Goal: Use online tool/utility: Utilize a website feature to perform a specific function

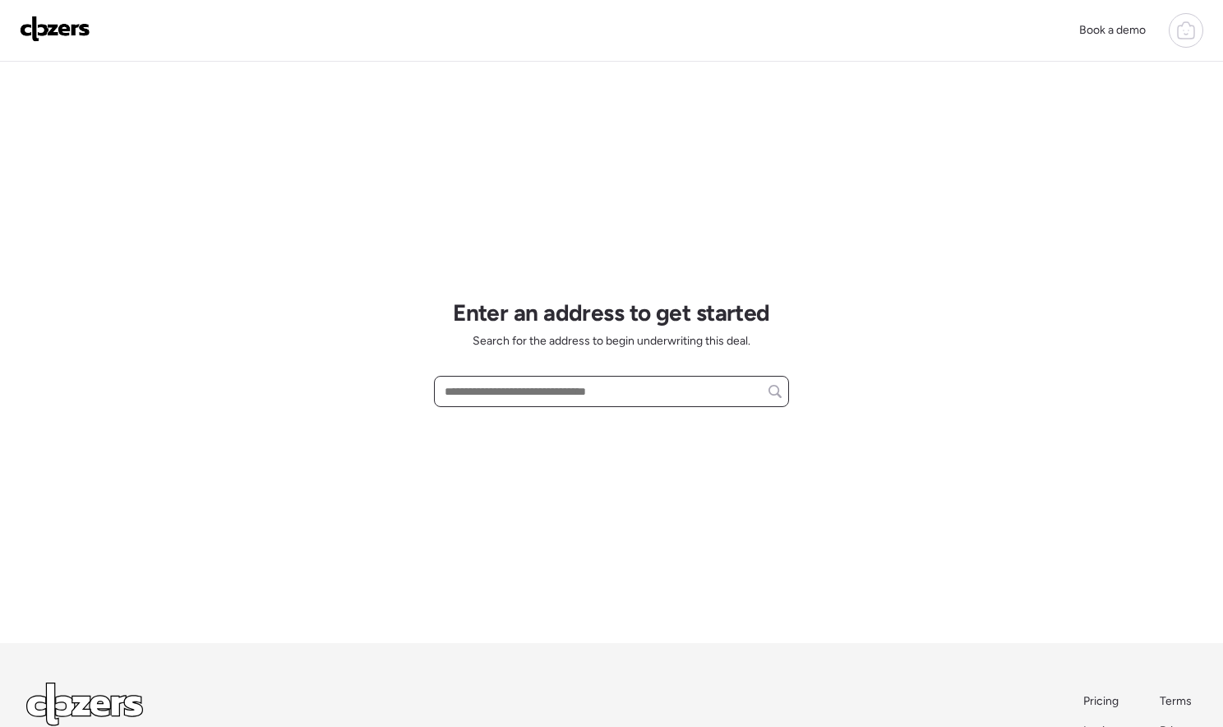
click at [485, 385] on input "text" at bounding box center [611, 391] width 340 height 23
paste input "**********"
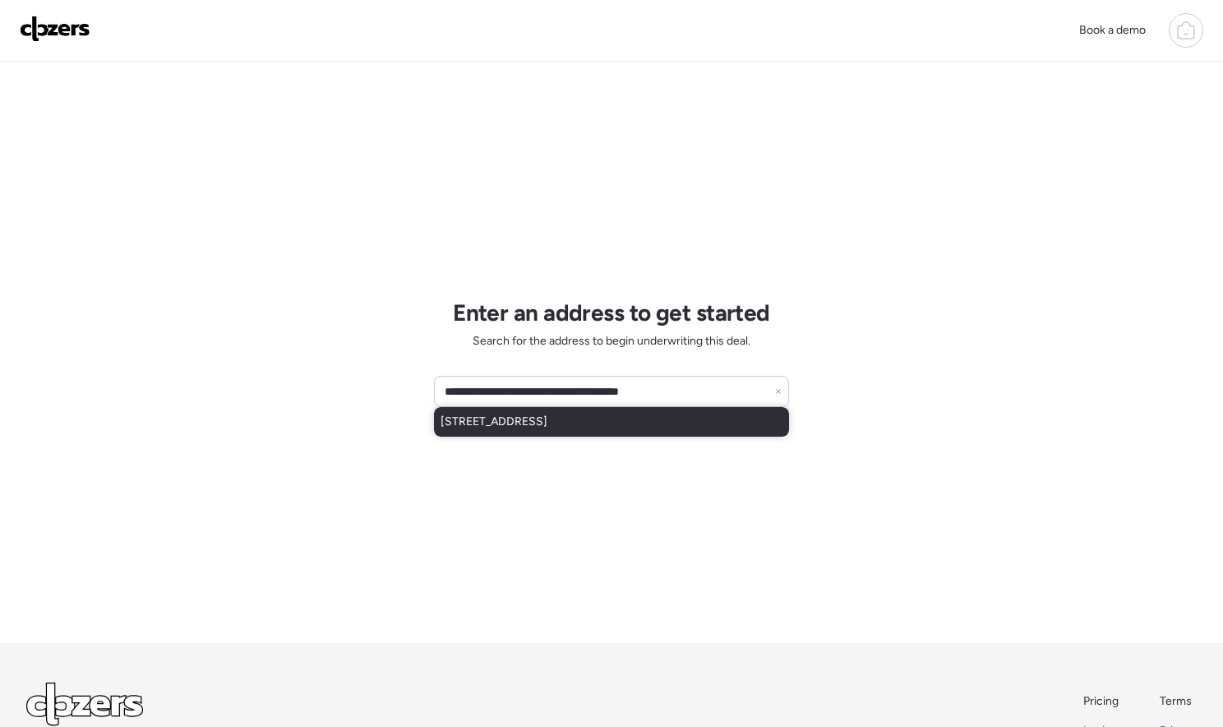
click at [501, 424] on span "[STREET_ADDRESS]" at bounding box center [494, 421] width 107 height 16
type input "**********"
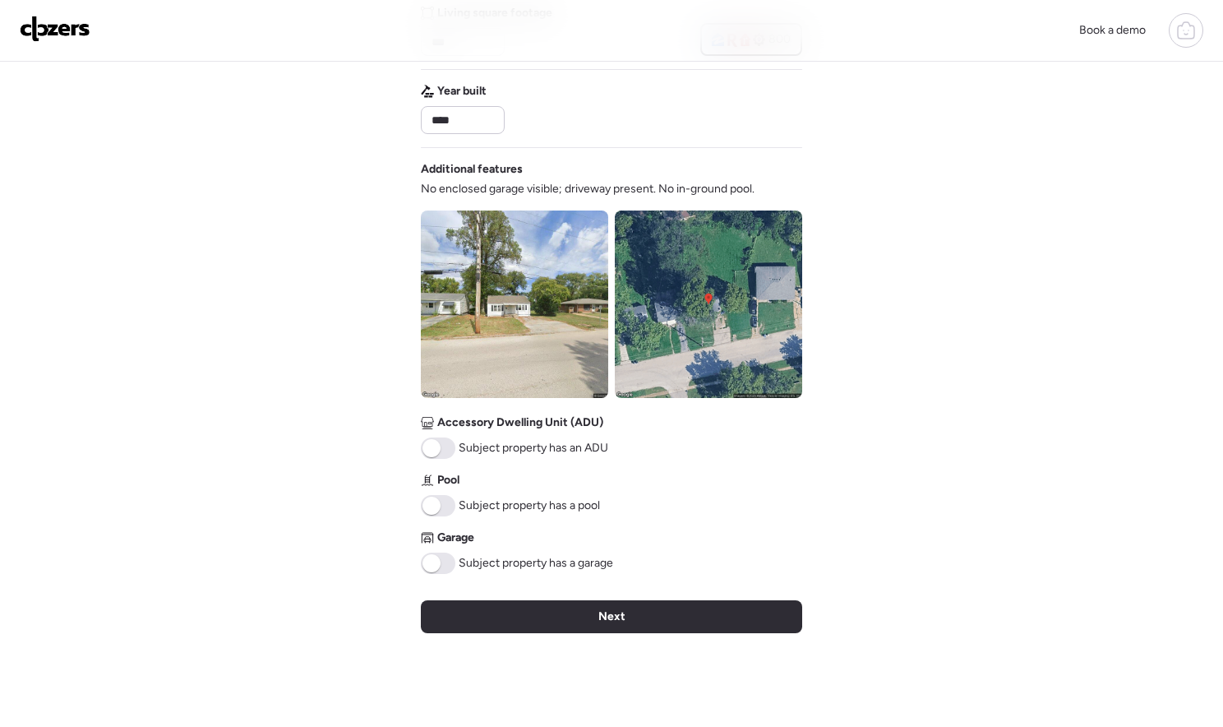
scroll to position [457, 0]
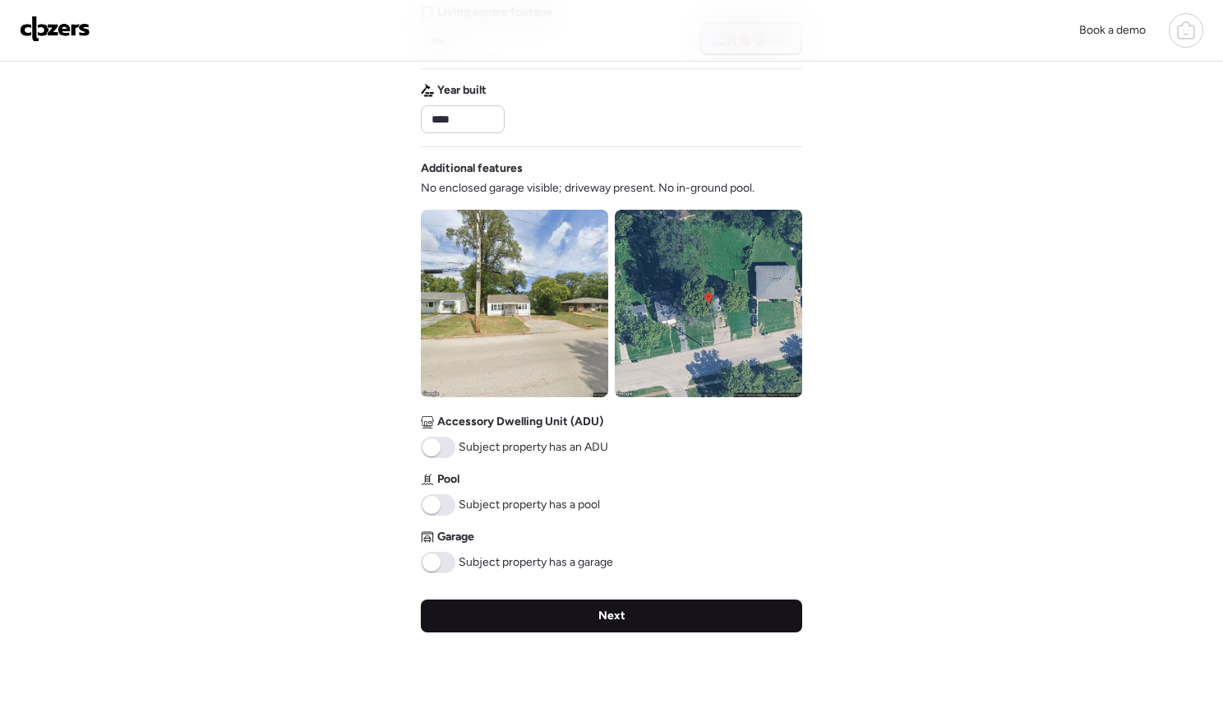
click at [609, 617] on span "Next" at bounding box center [611, 615] width 27 height 16
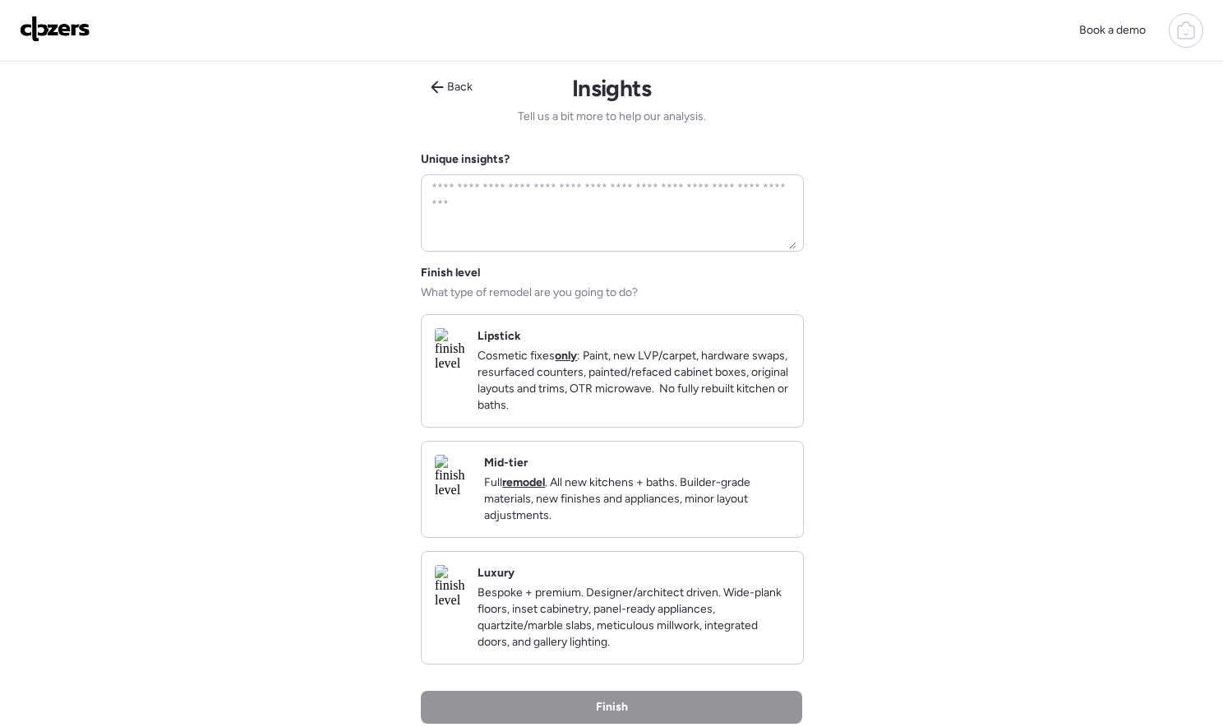
scroll to position [0, 0]
click at [657, 506] on p "Full remodel . All new kitchens + baths. Builder-grade materials, new finishes …" at bounding box center [637, 499] width 306 height 49
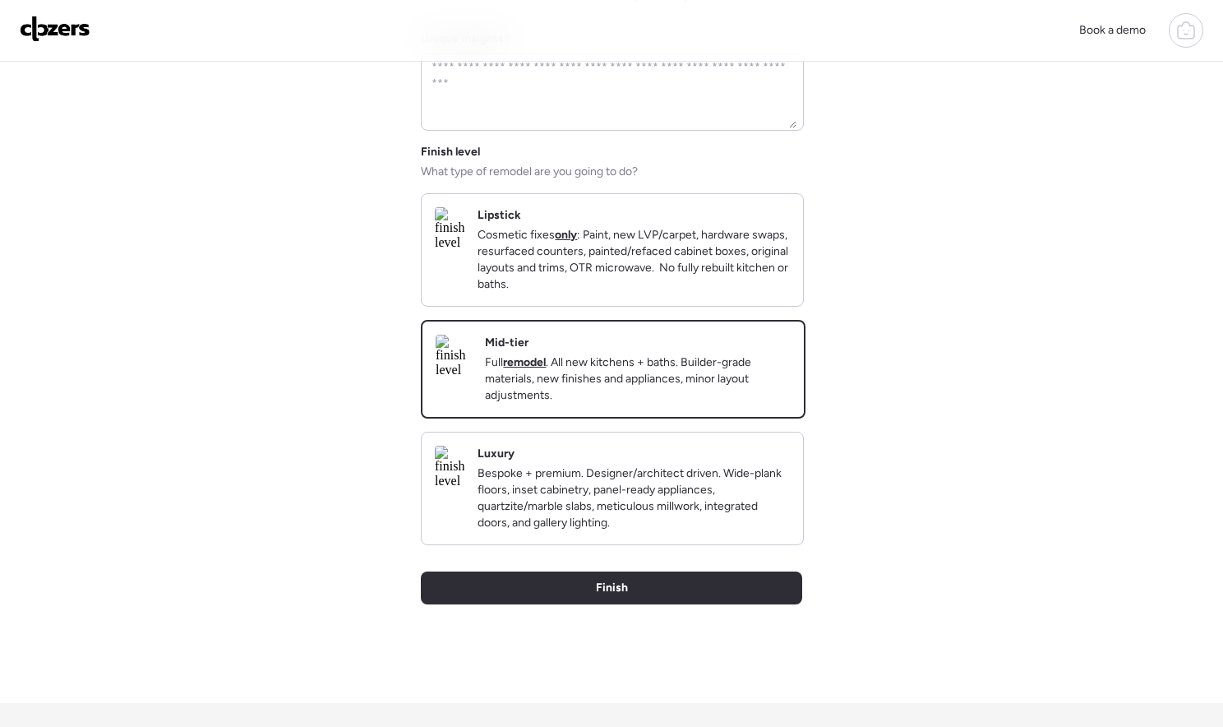
scroll to position [138, 0]
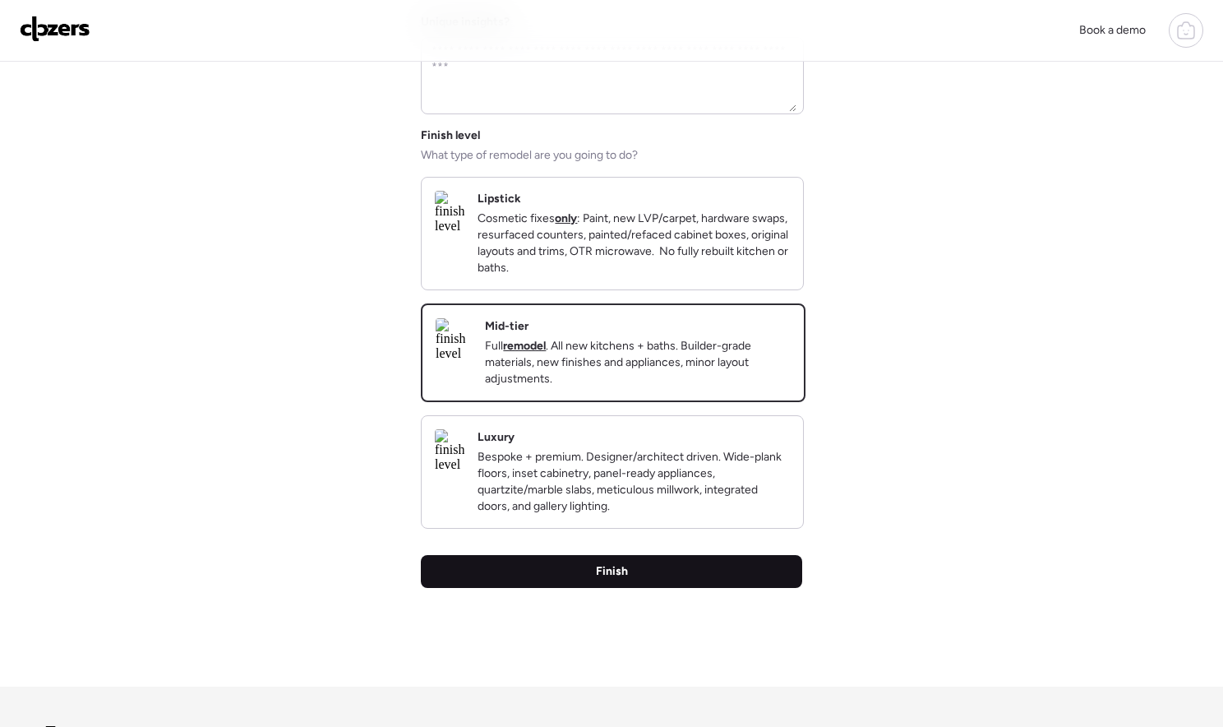
click at [642, 588] on div "Finish" at bounding box center [611, 571] width 381 height 33
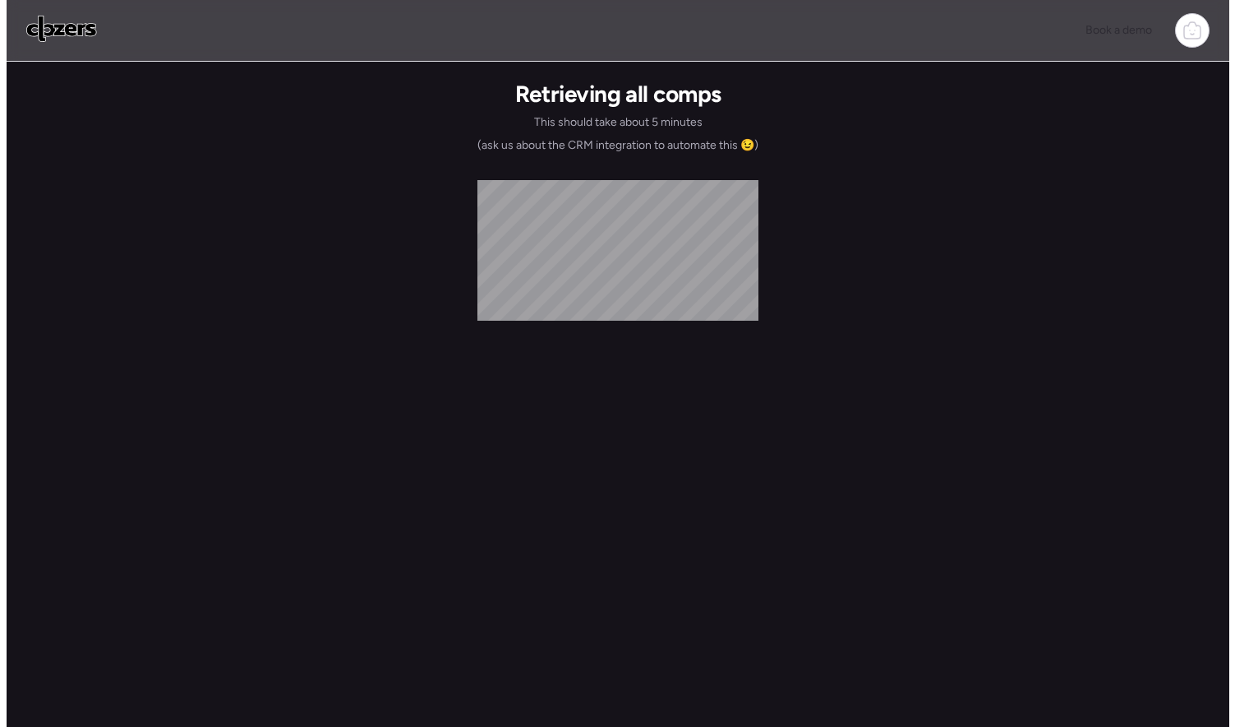
scroll to position [0, 0]
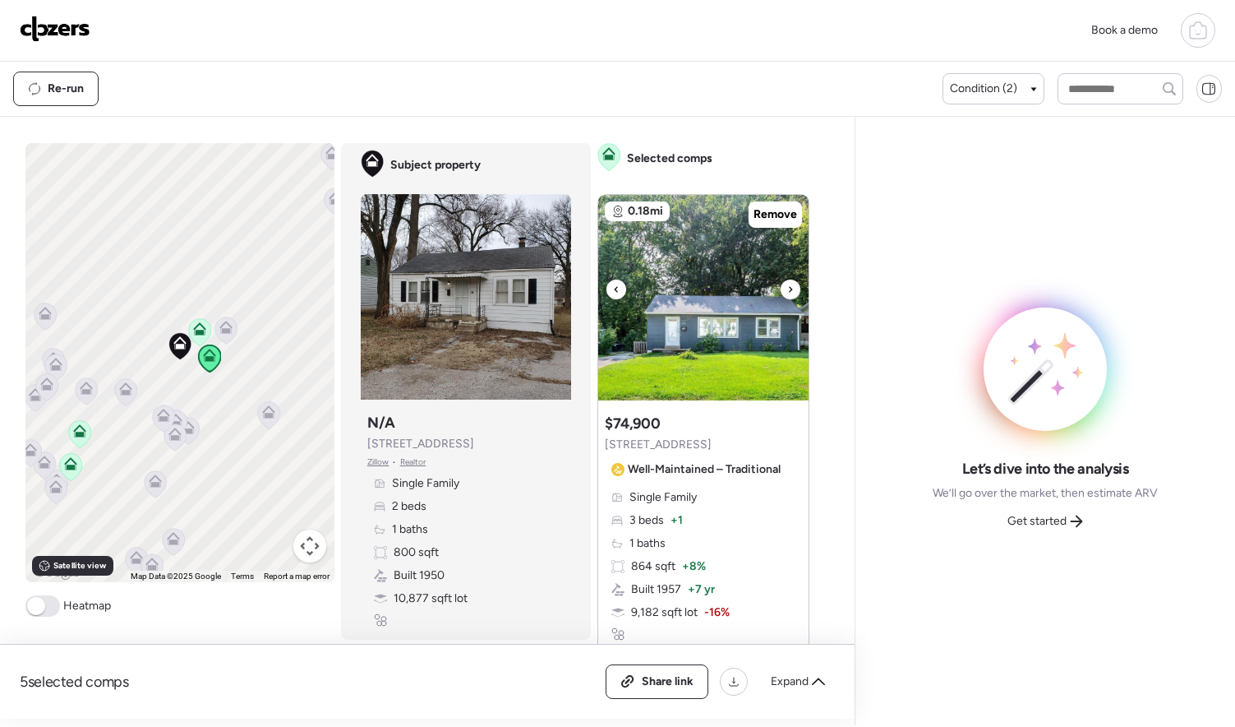
click at [781, 288] on div at bounding box center [791, 289] width 20 height 20
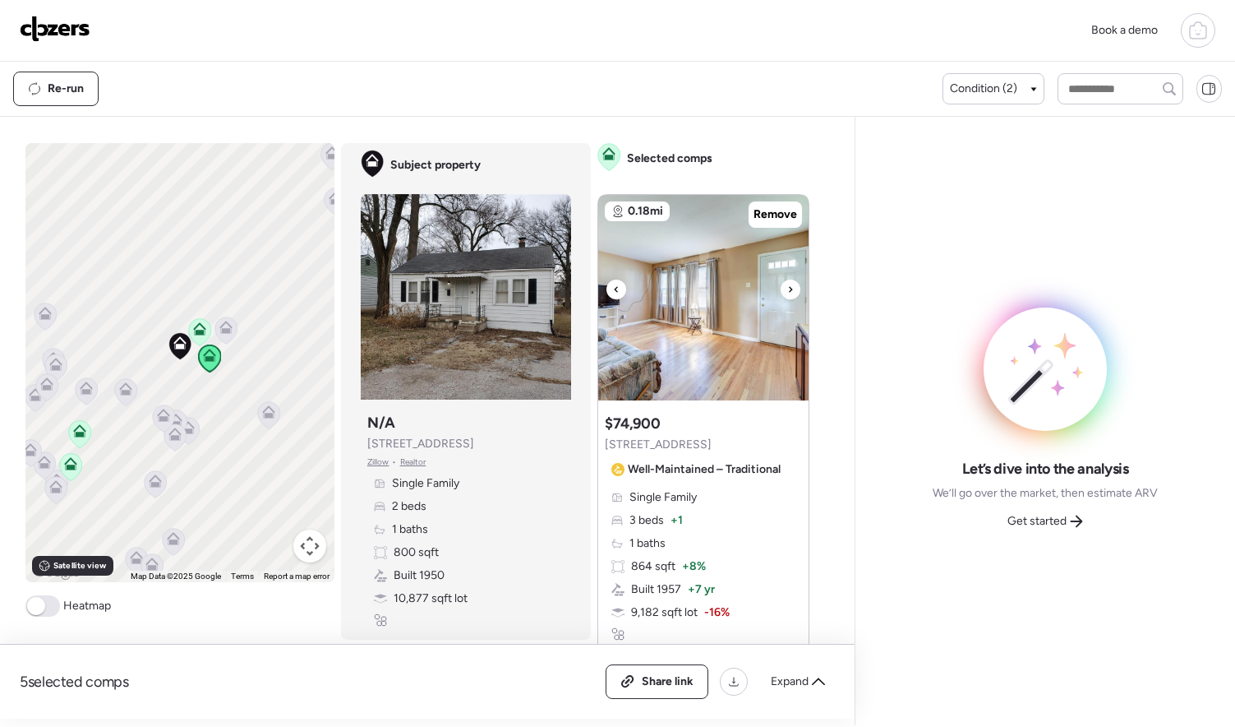
click at [781, 288] on div at bounding box center [791, 289] width 20 height 20
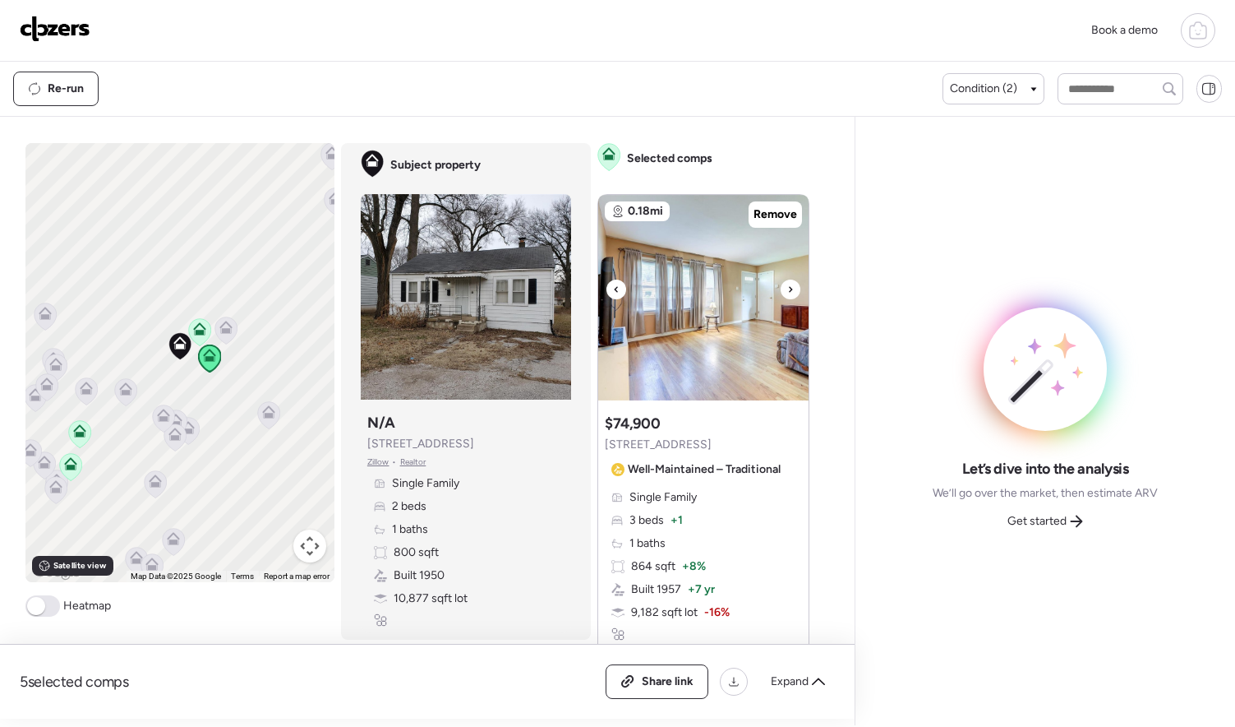
click at [781, 293] on div at bounding box center [791, 289] width 20 height 20
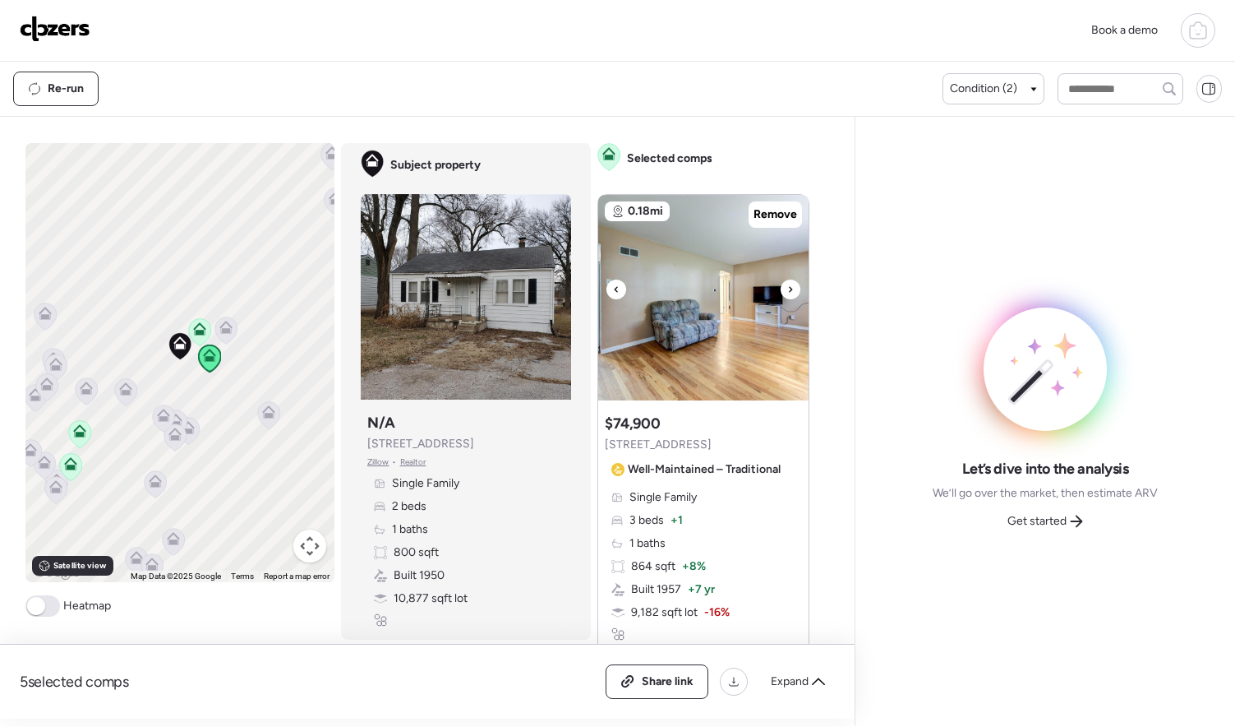
click at [787, 291] on div at bounding box center [791, 289] width 20 height 20
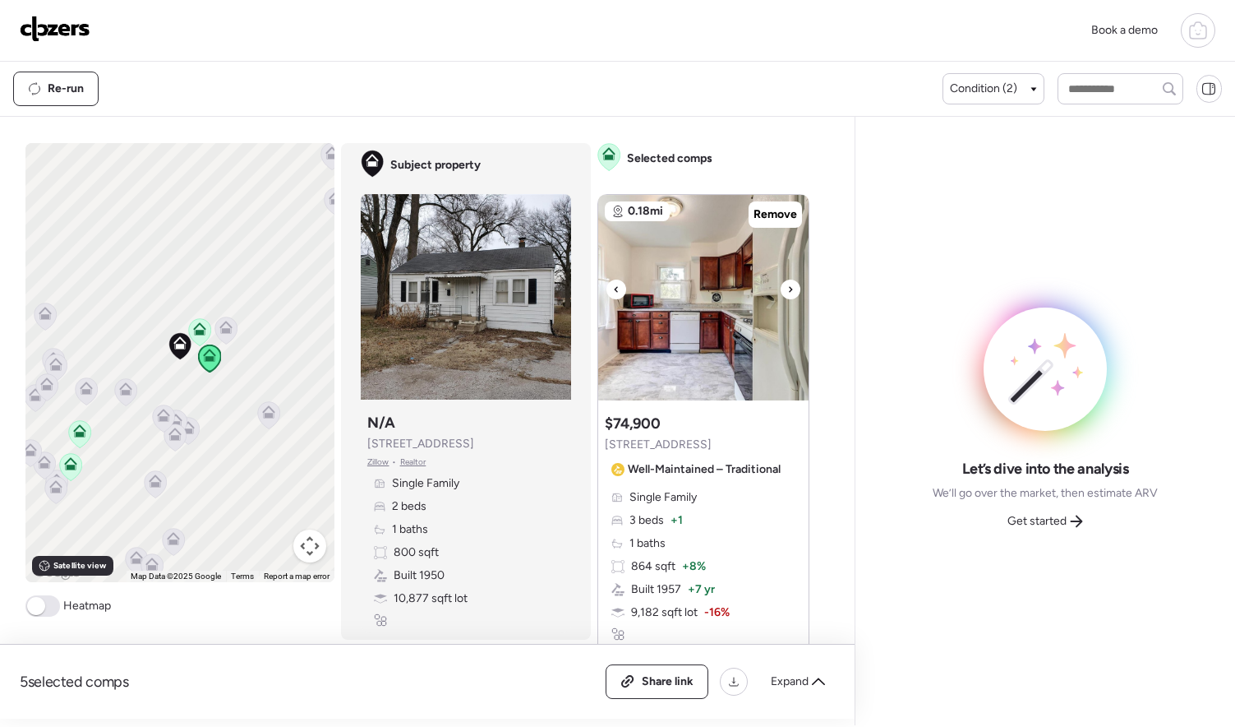
click at [787, 291] on div at bounding box center [791, 289] width 20 height 20
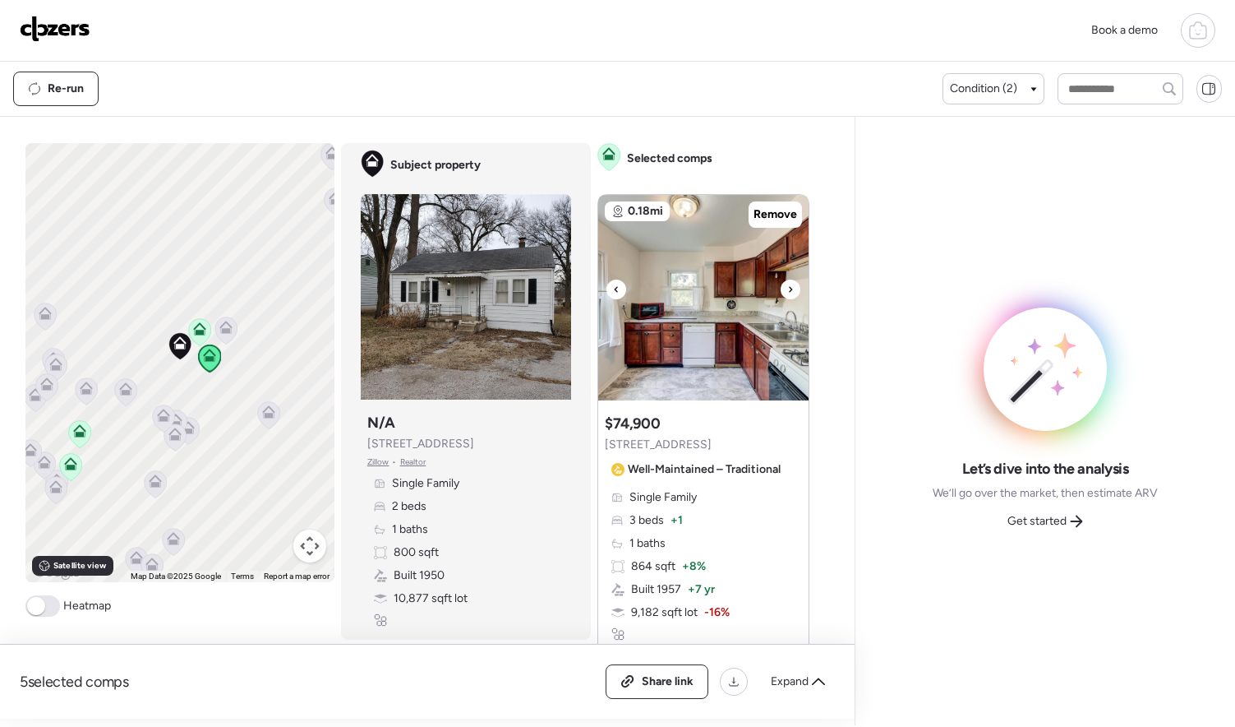
click at [787, 291] on div at bounding box center [791, 289] width 20 height 20
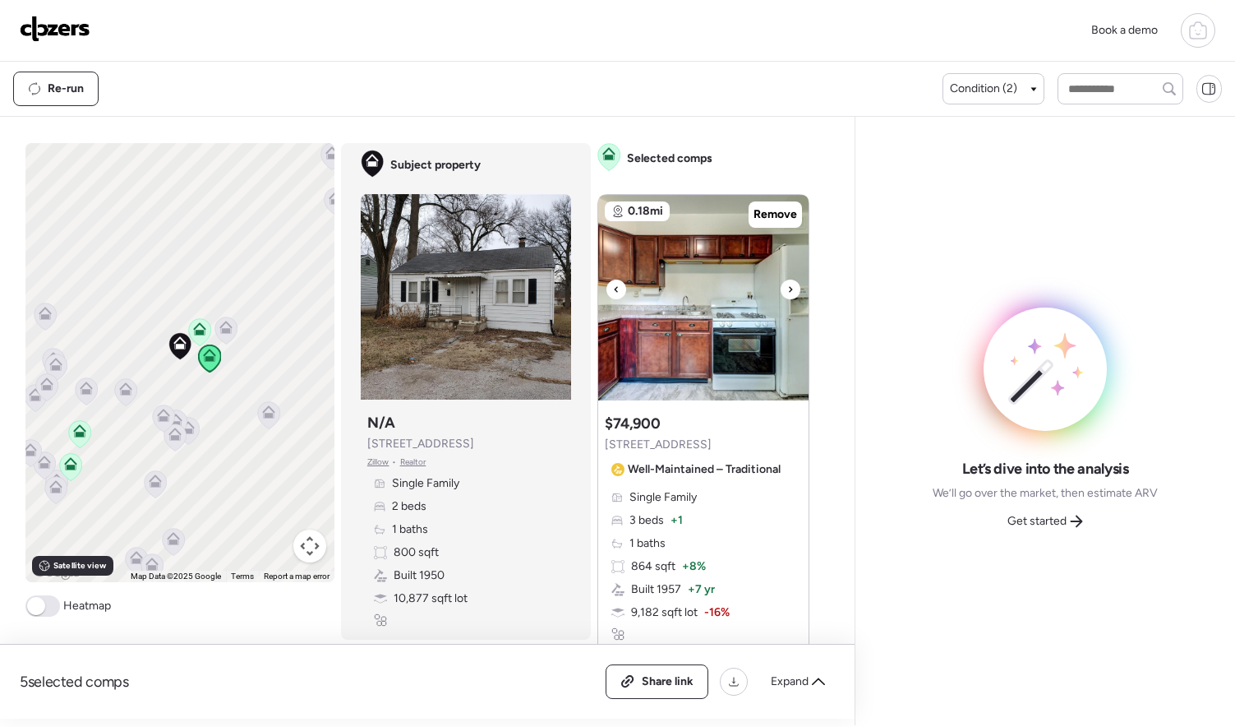
click at [787, 291] on div at bounding box center [791, 289] width 20 height 20
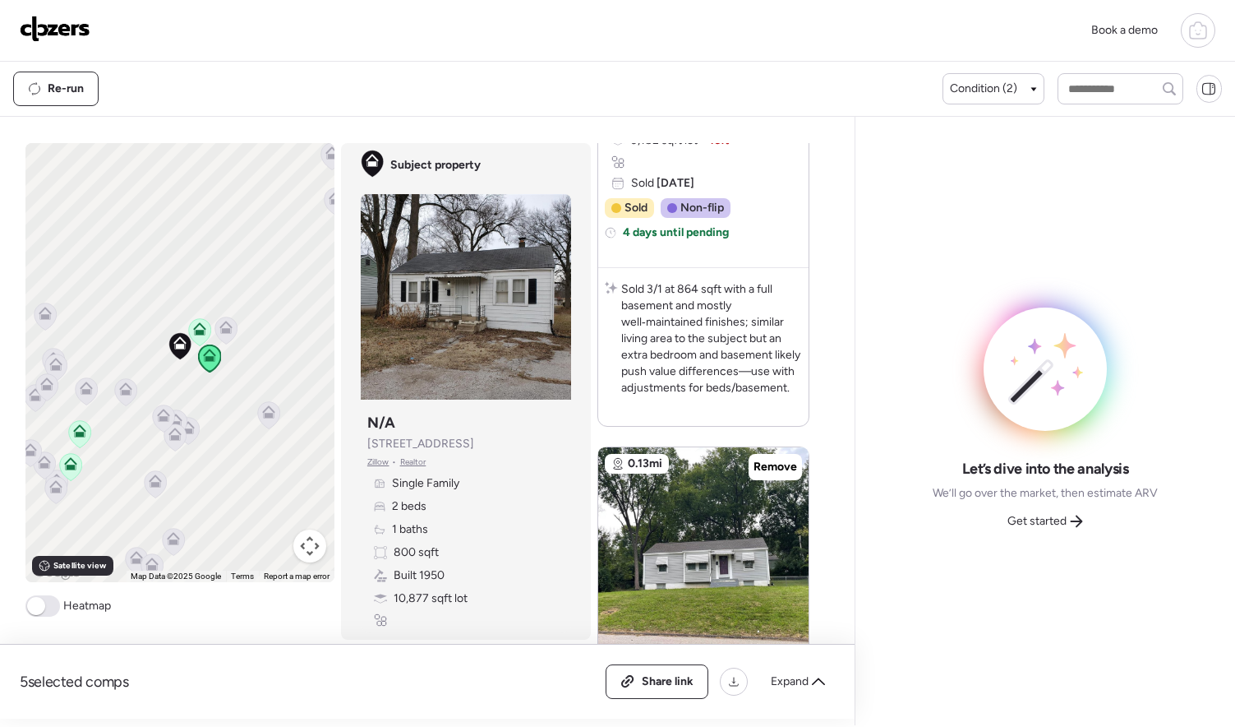
scroll to position [609, 0]
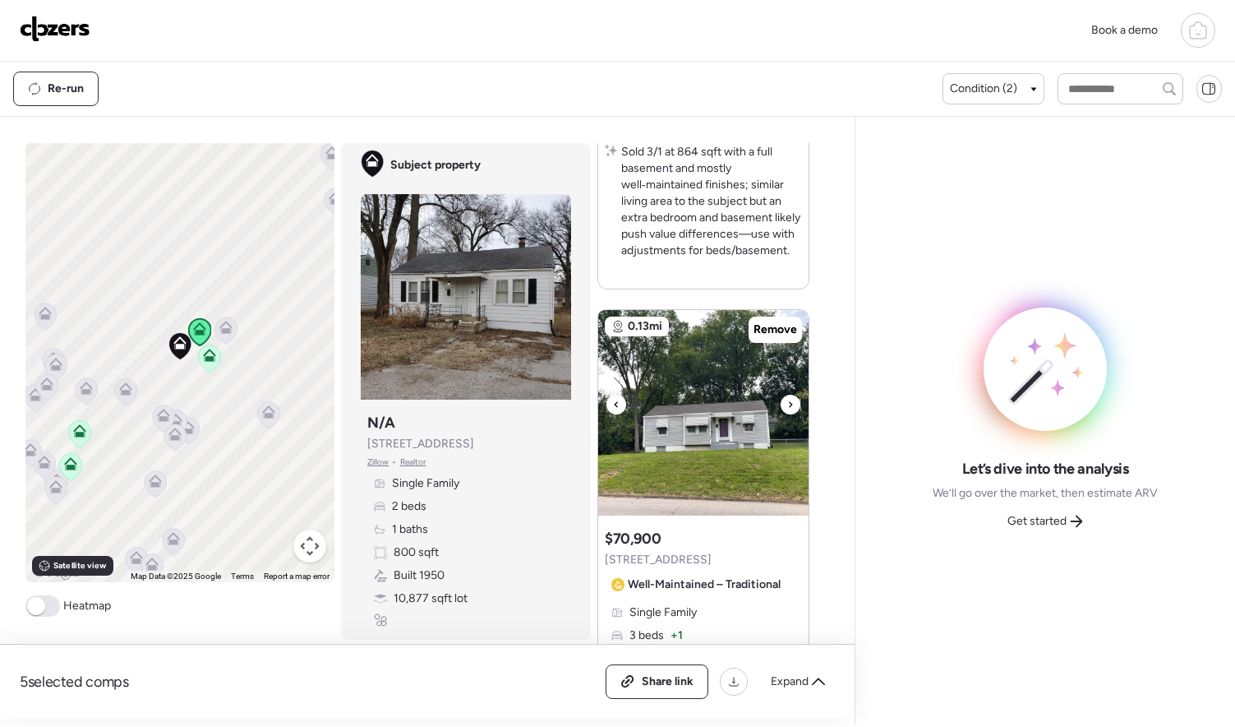
click at [787, 402] on icon at bounding box center [790, 405] width 7 height 20
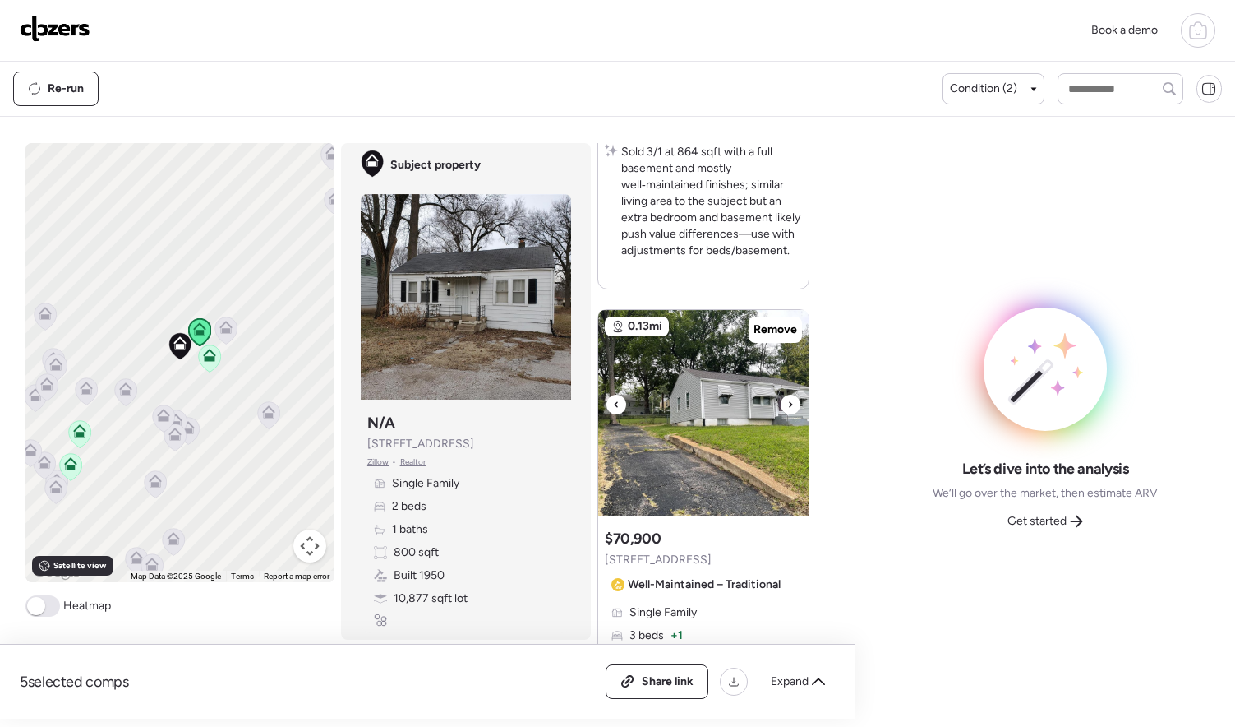
click at [787, 402] on icon at bounding box center [790, 405] width 7 height 20
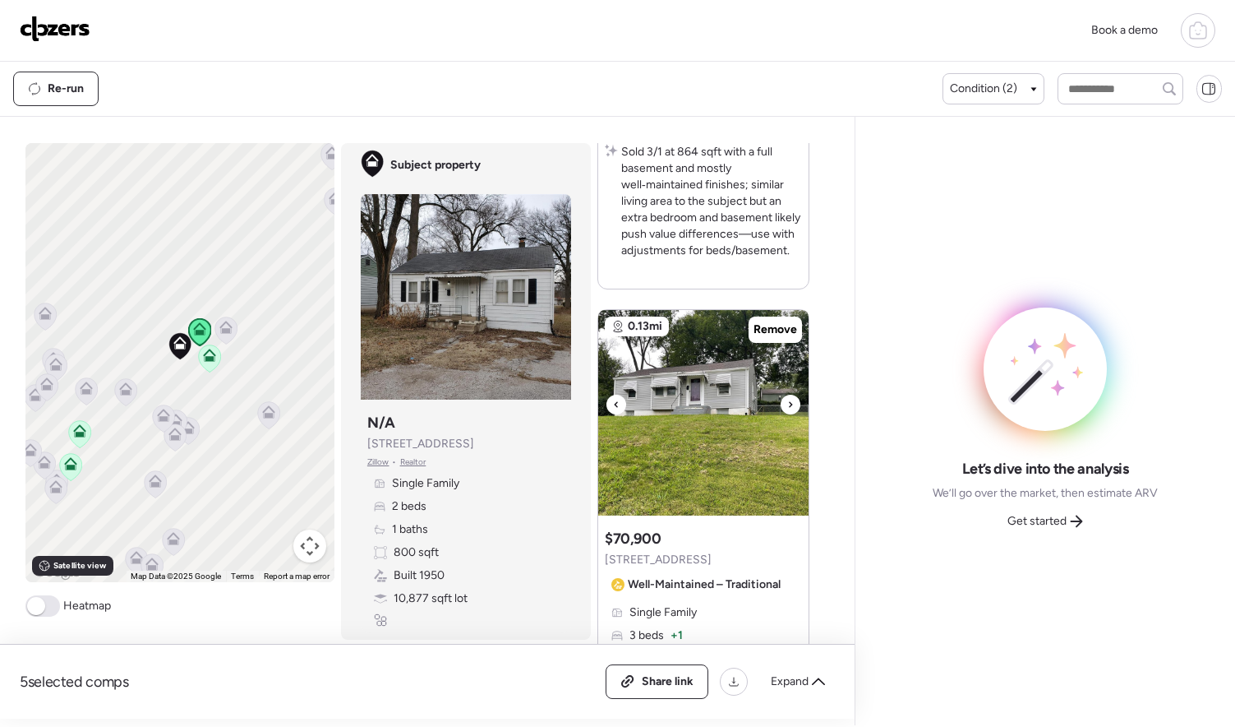
click at [787, 402] on icon at bounding box center [790, 405] width 7 height 20
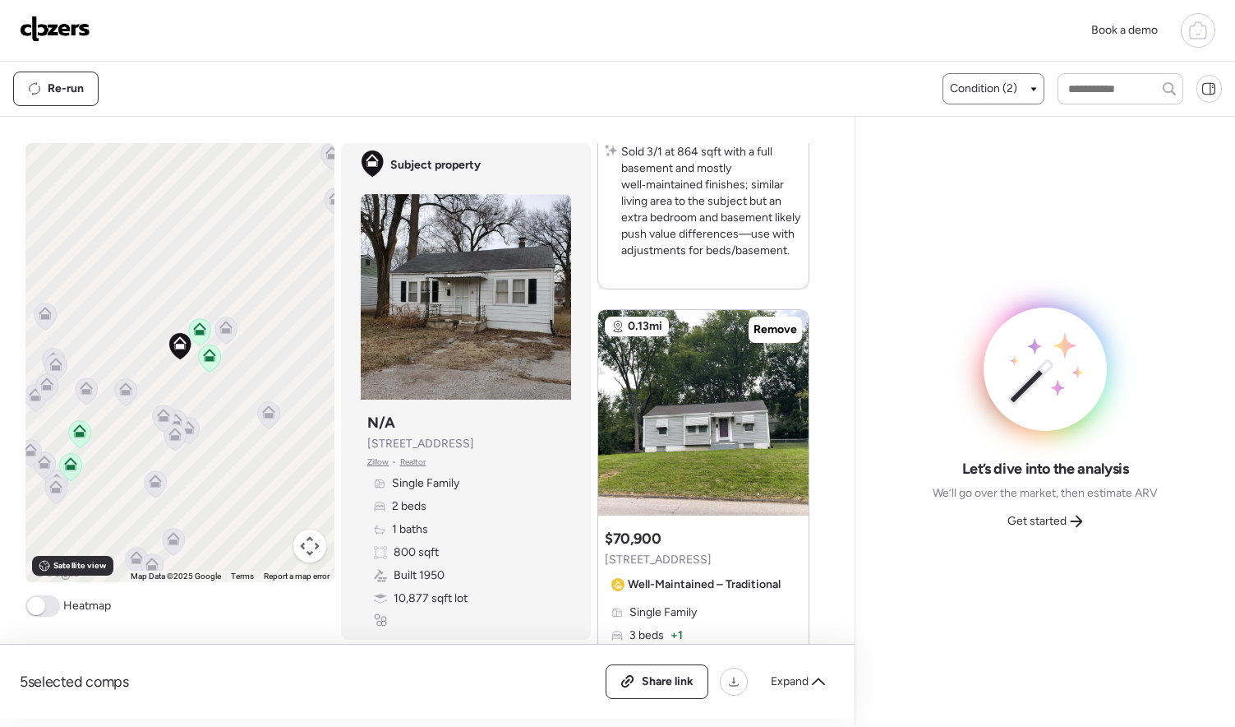
click at [994, 76] on div "Condition (2)" at bounding box center [994, 88] width 102 height 31
click at [1000, 85] on span "Condition (2)" at bounding box center [983, 89] width 67 height 16
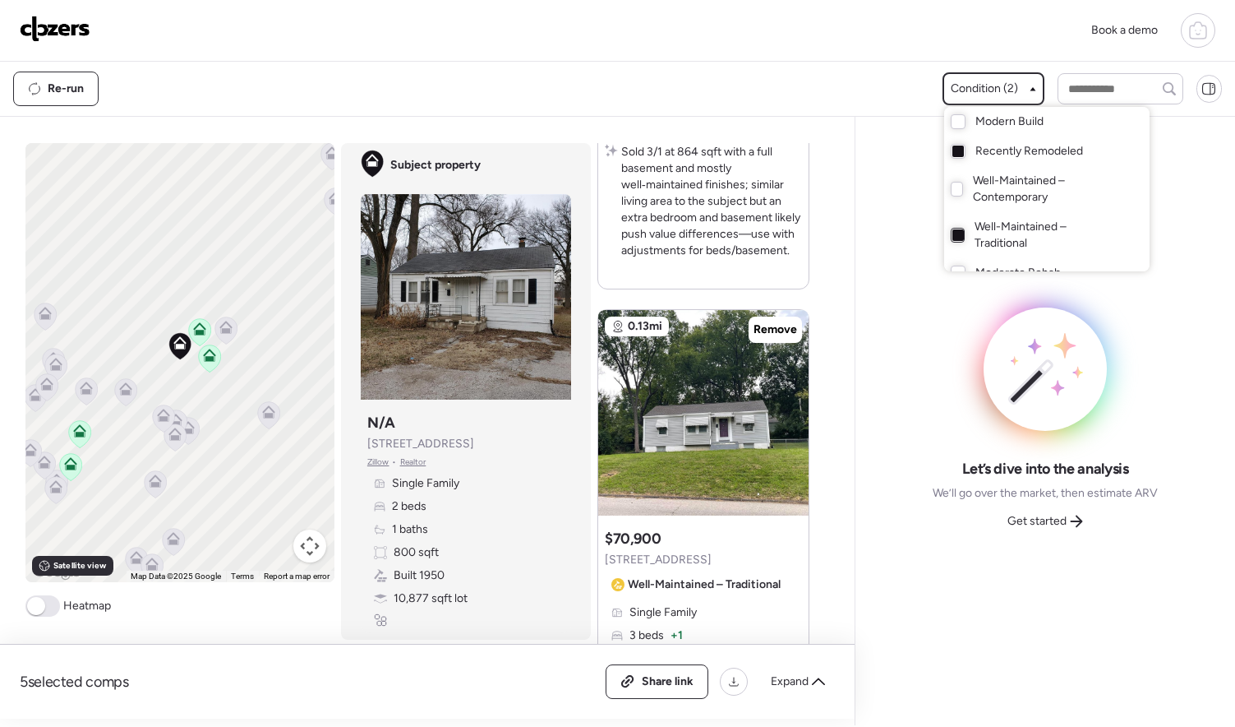
click at [958, 233] on div at bounding box center [959, 235] width 12 height 12
click at [820, 282] on div at bounding box center [617, 317] width 1235 height 727
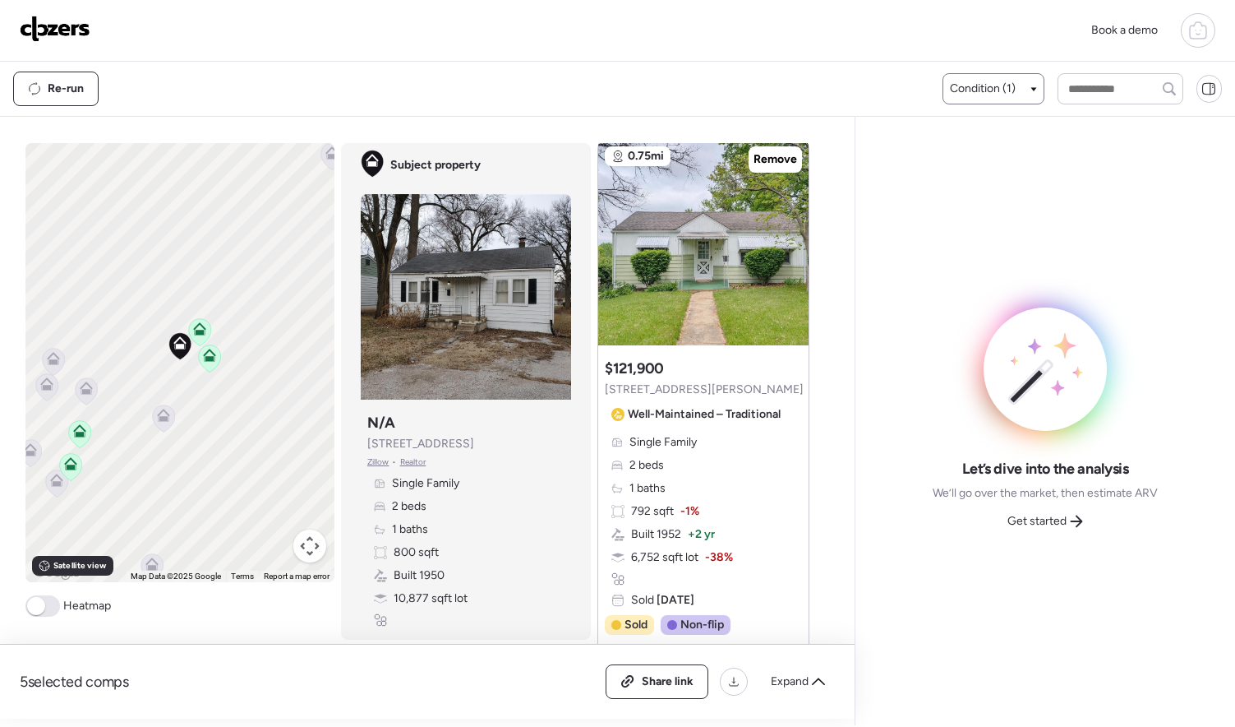
scroll to position [1514, 0]
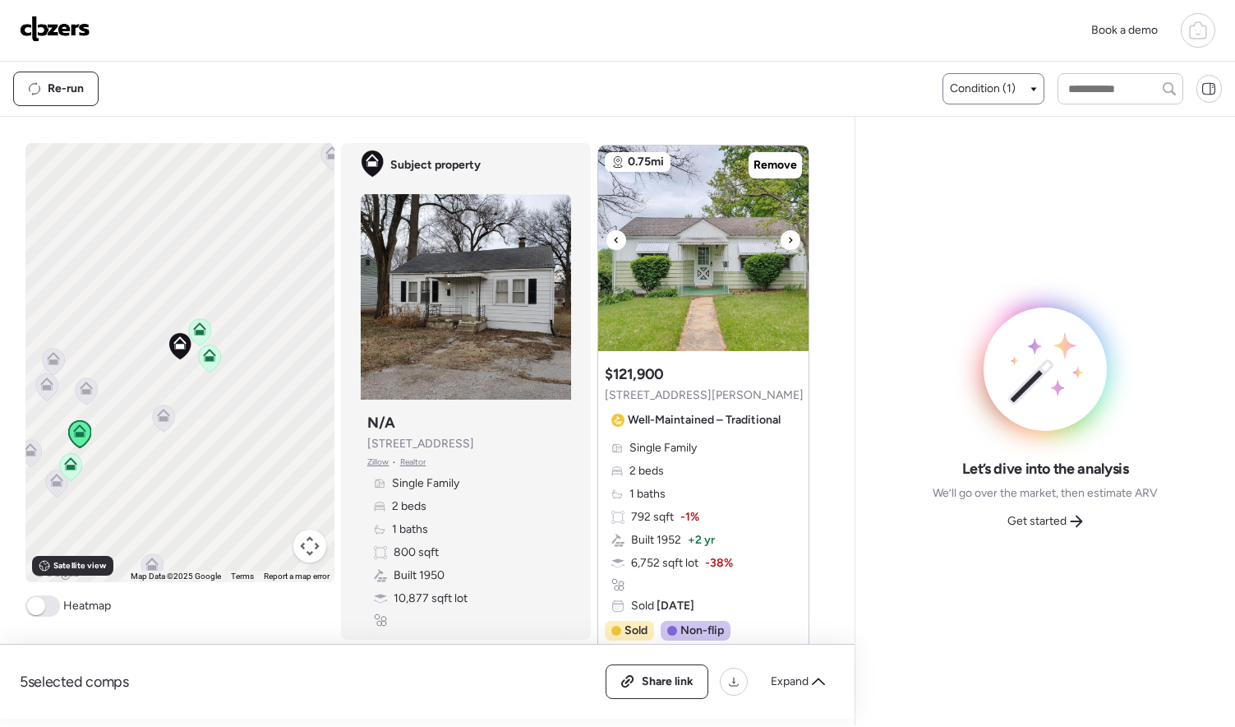
click at [789, 238] on div at bounding box center [791, 240] width 20 height 20
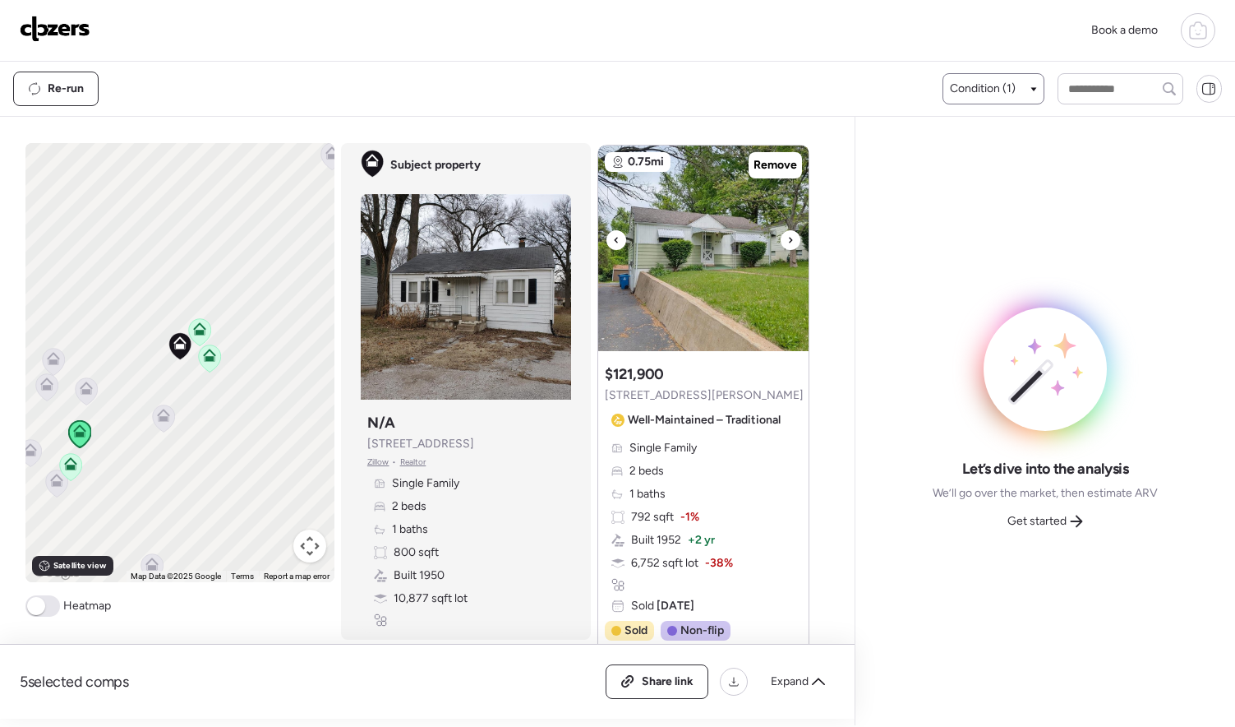
click at [789, 238] on div at bounding box center [791, 240] width 20 height 20
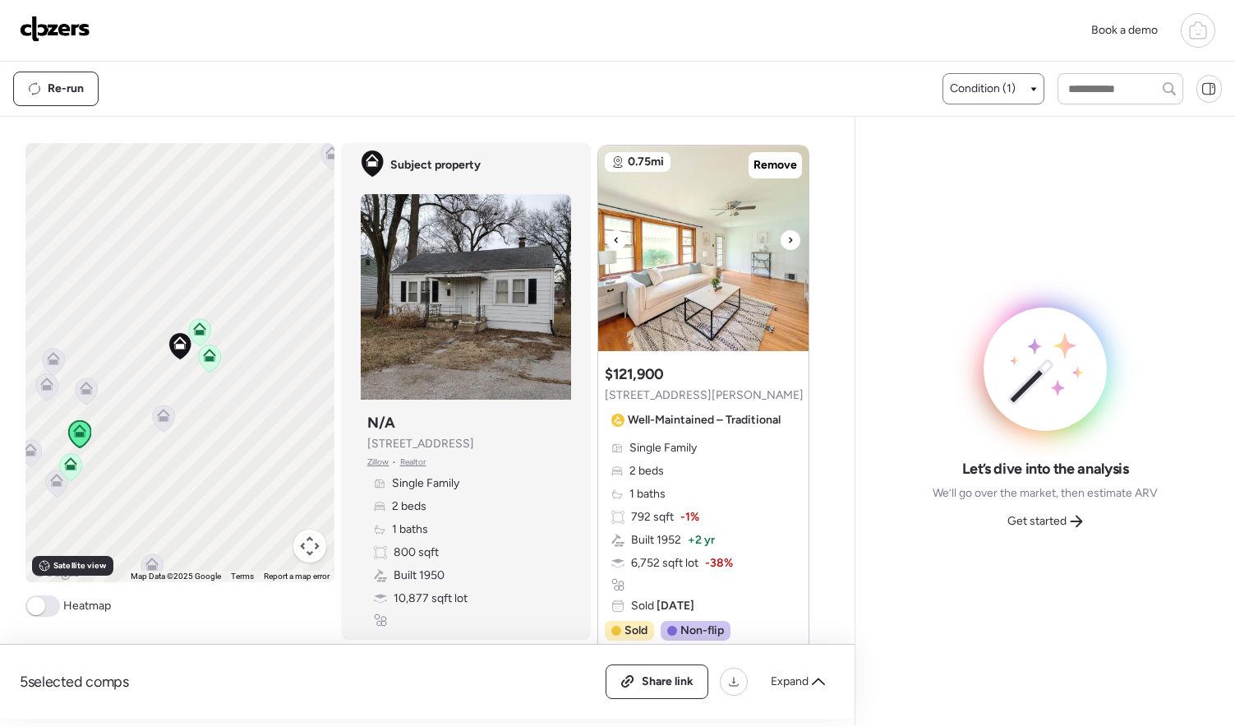
click at [789, 238] on div at bounding box center [791, 240] width 20 height 20
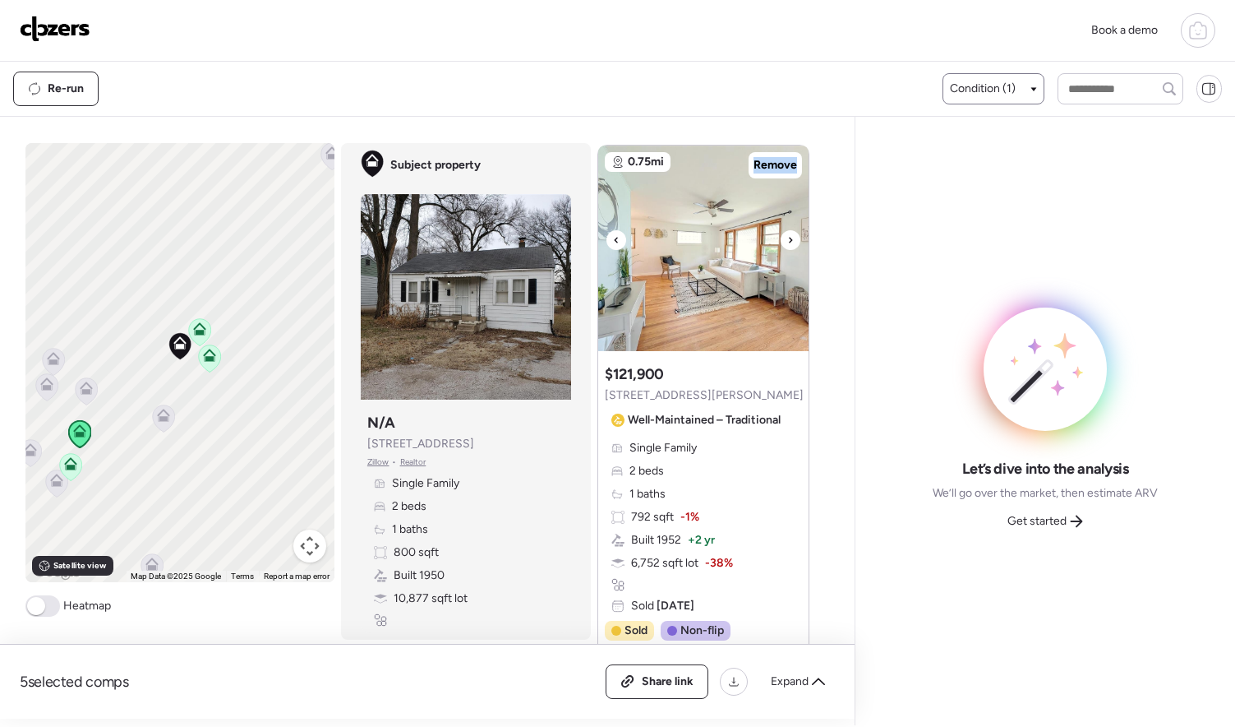
click at [789, 238] on div at bounding box center [791, 240] width 20 height 20
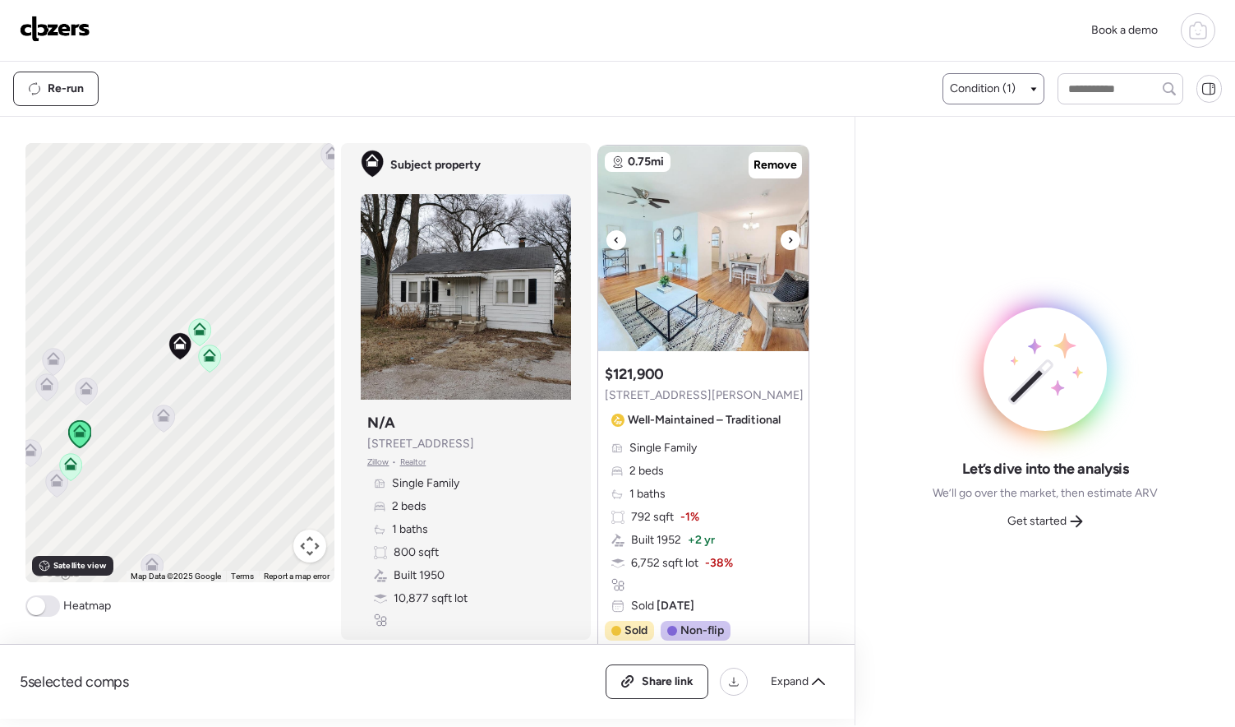
click at [789, 238] on div at bounding box center [791, 240] width 20 height 20
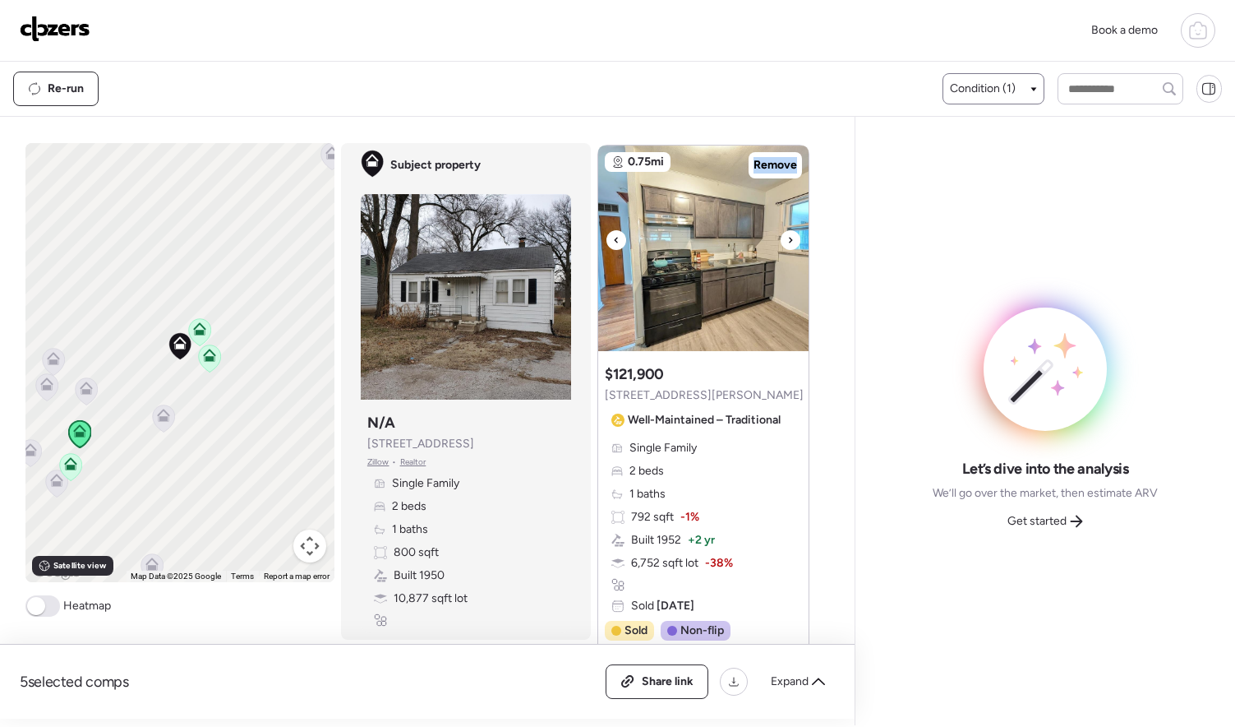
click at [789, 238] on div at bounding box center [791, 240] width 20 height 20
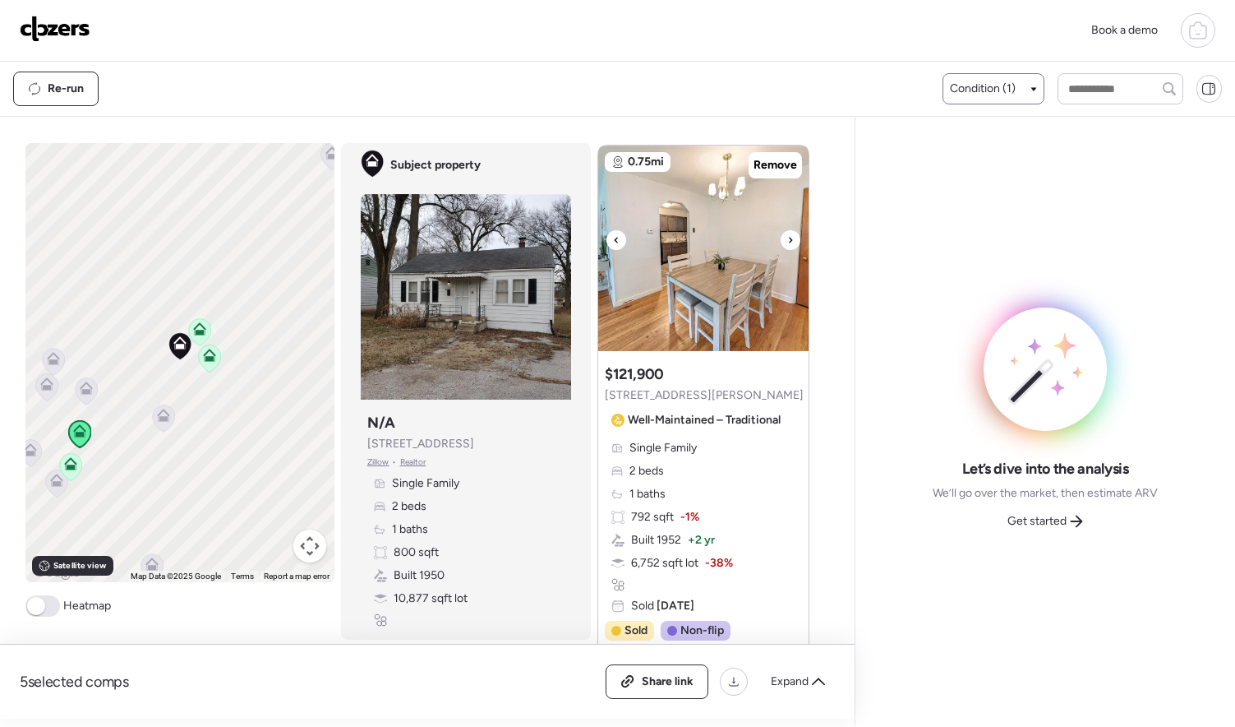
click at [789, 238] on div at bounding box center [791, 240] width 20 height 20
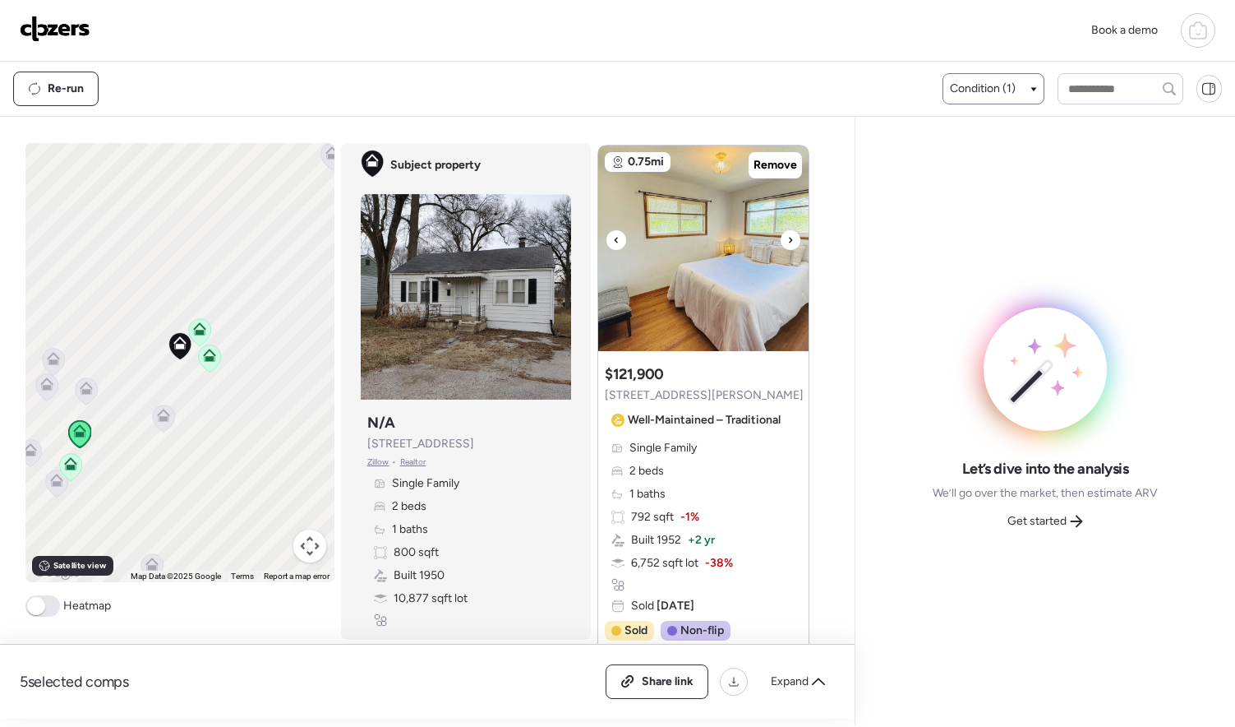
click at [789, 238] on div at bounding box center [791, 240] width 20 height 20
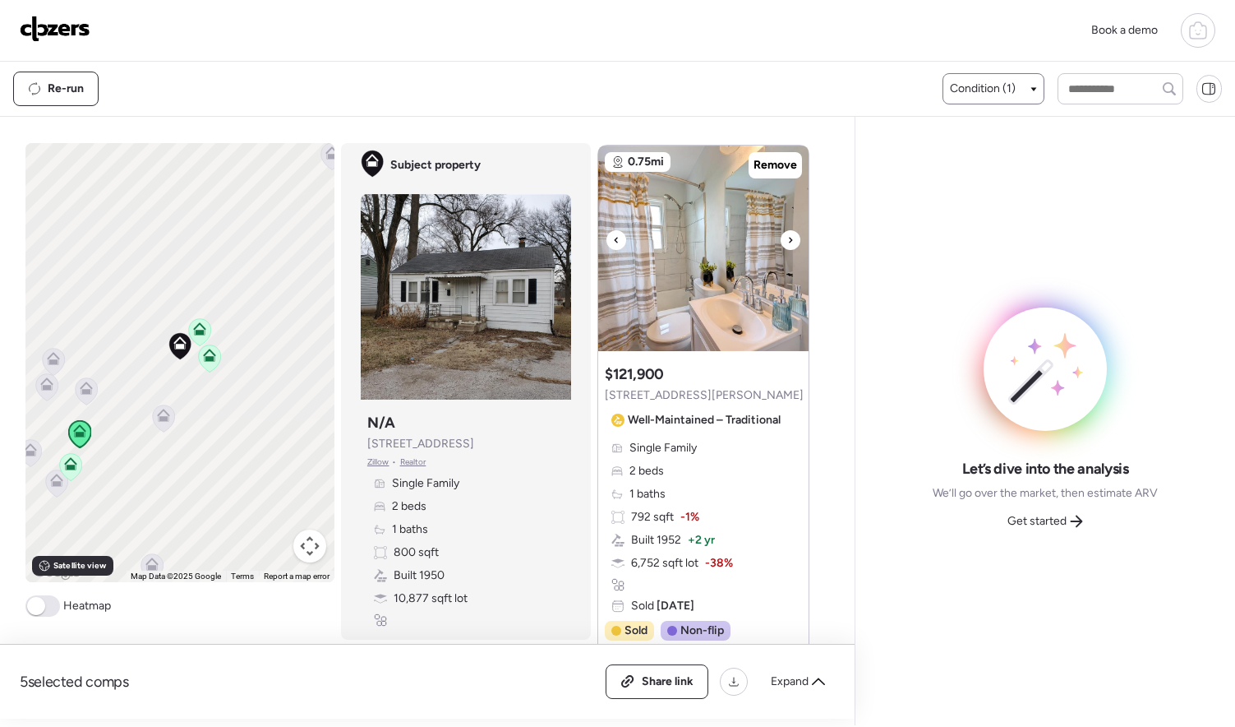
click at [789, 238] on div at bounding box center [791, 240] width 20 height 20
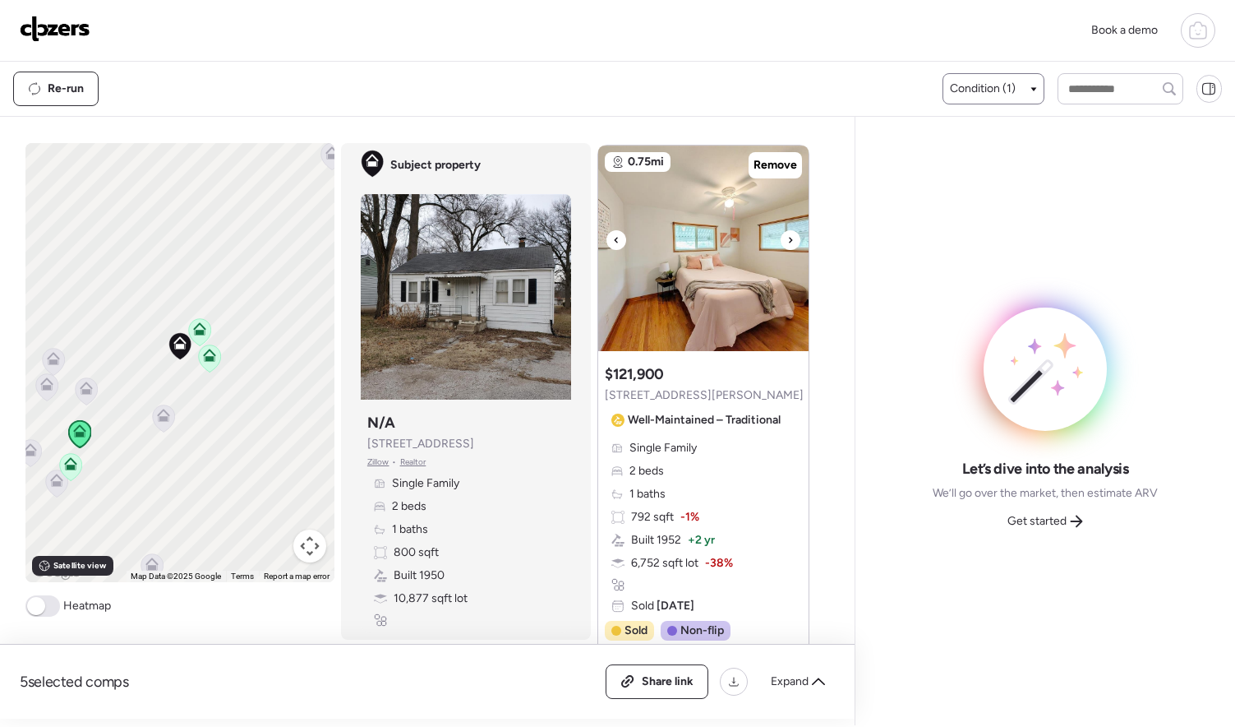
click at [789, 238] on div at bounding box center [791, 240] width 20 height 20
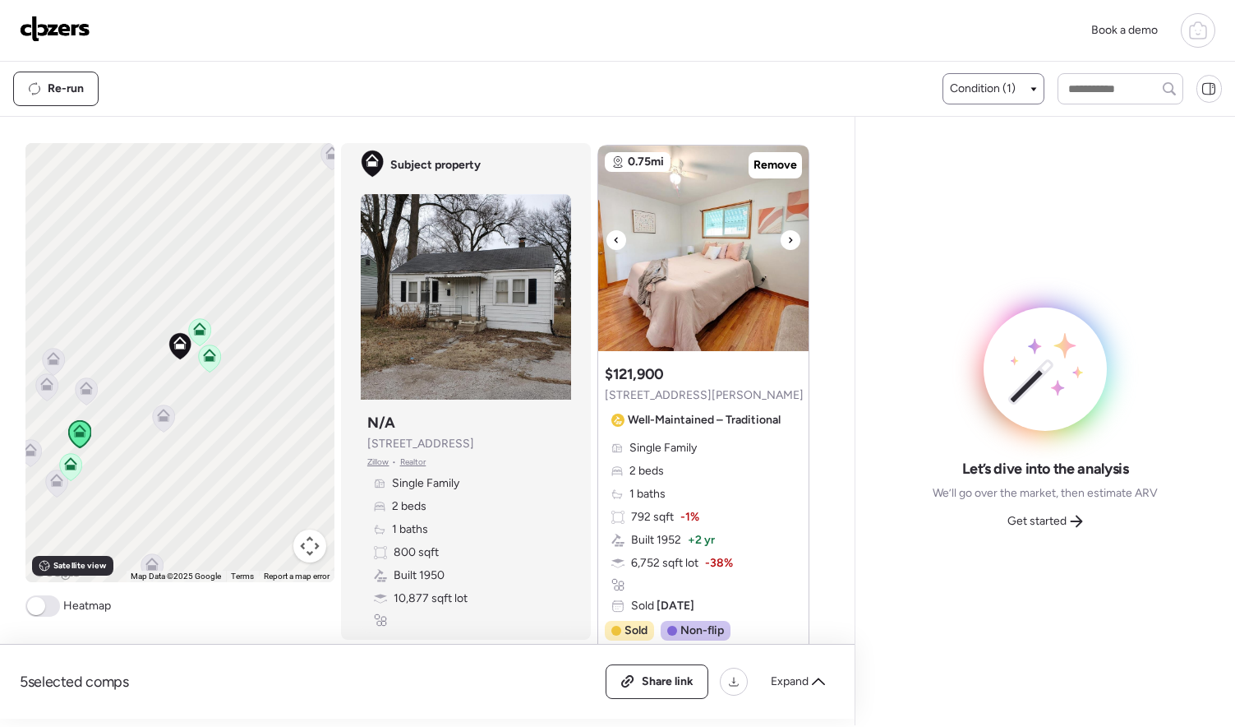
click at [789, 238] on div at bounding box center [791, 240] width 20 height 20
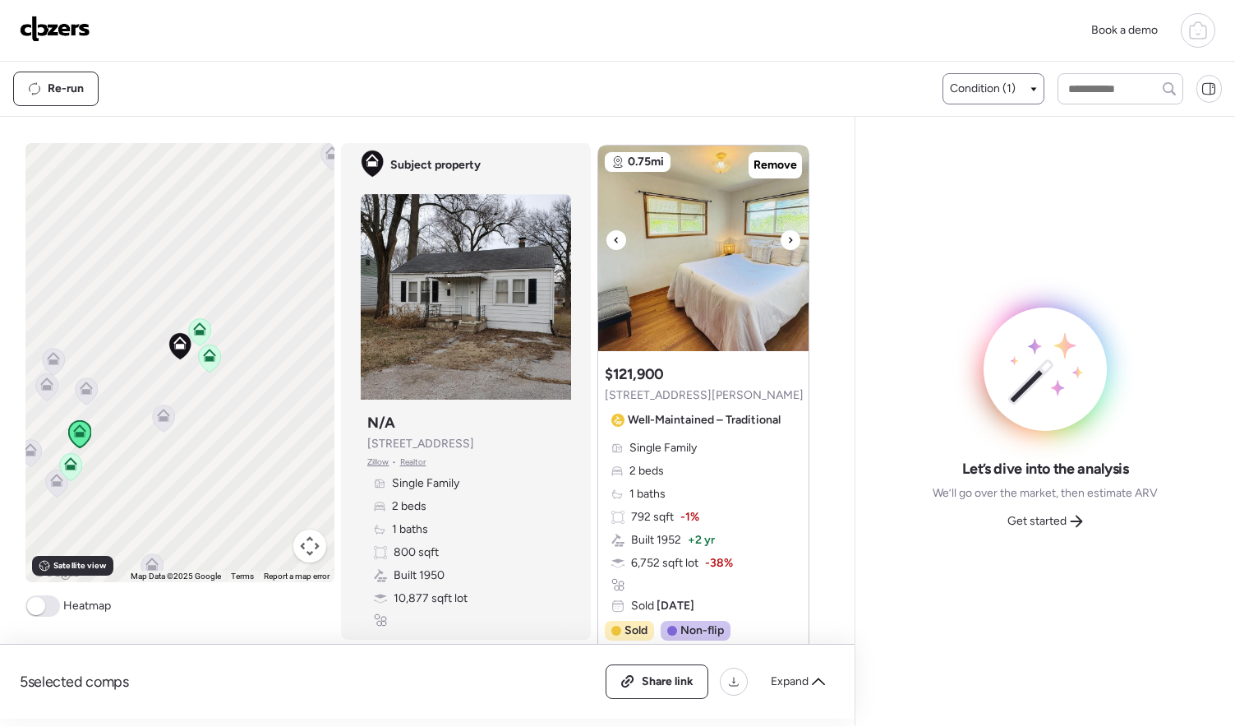
click at [789, 238] on div at bounding box center [791, 240] width 20 height 20
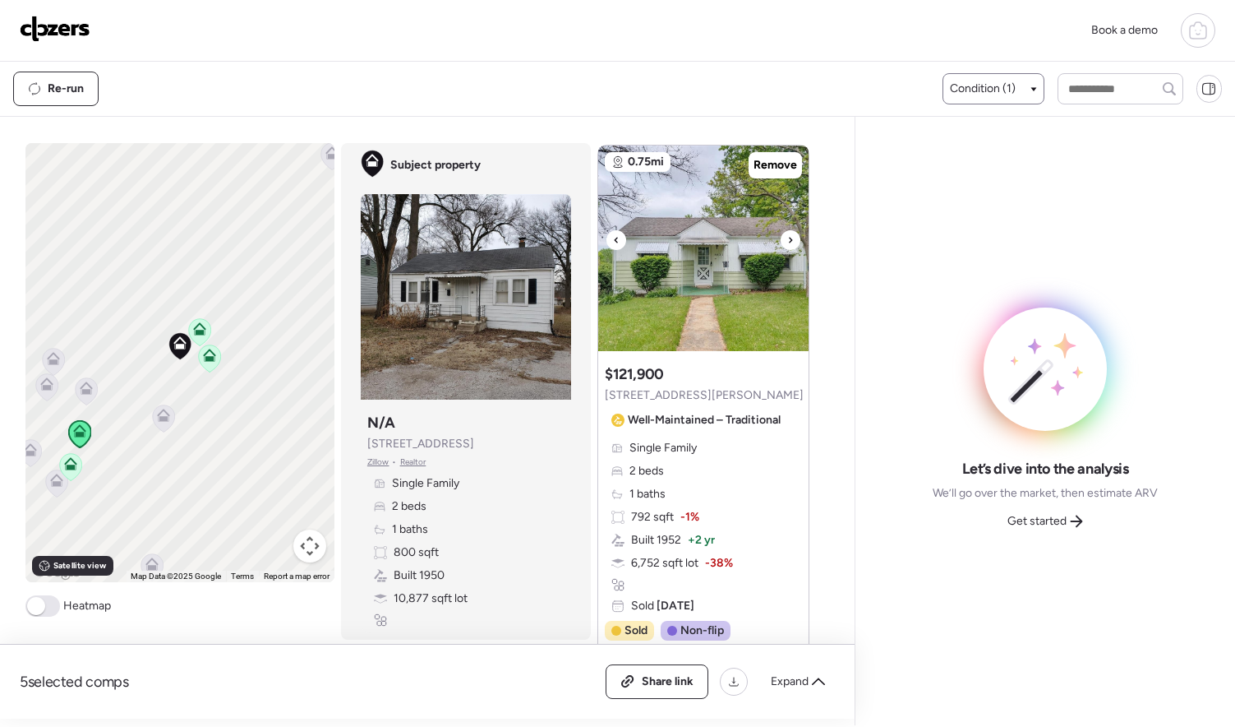
click at [788, 238] on div at bounding box center [791, 240] width 20 height 20
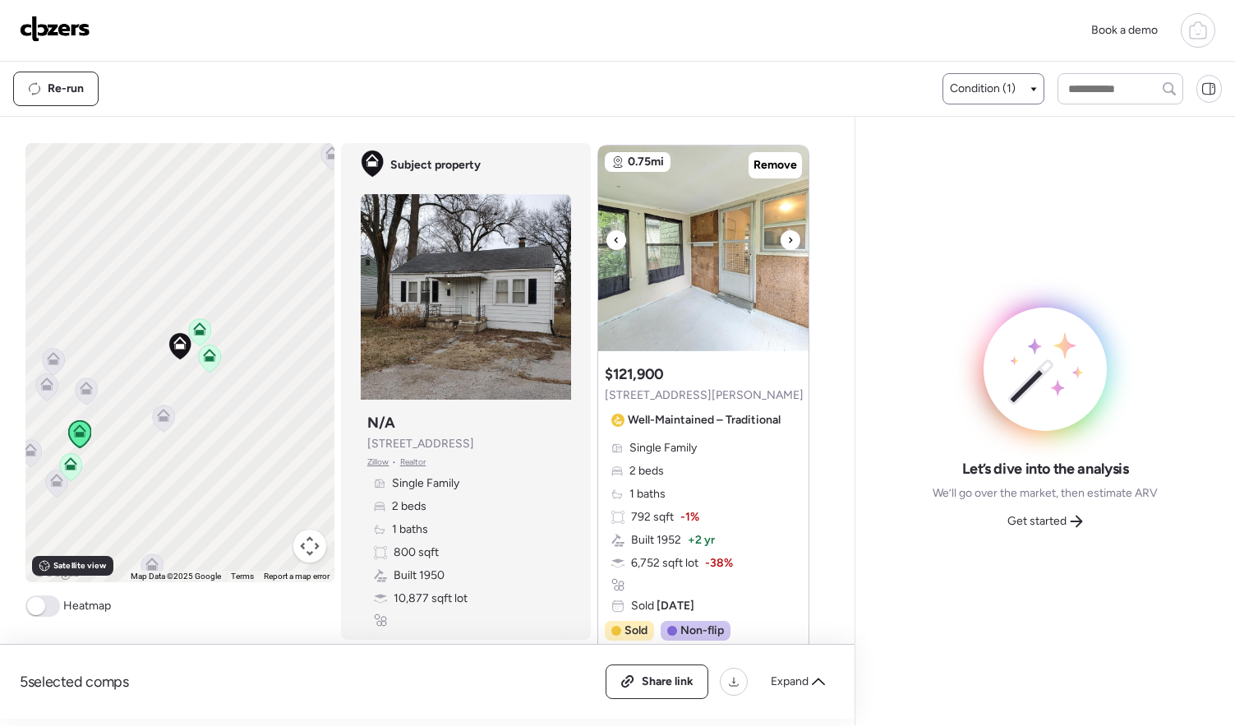
click at [788, 238] on div at bounding box center [791, 240] width 20 height 20
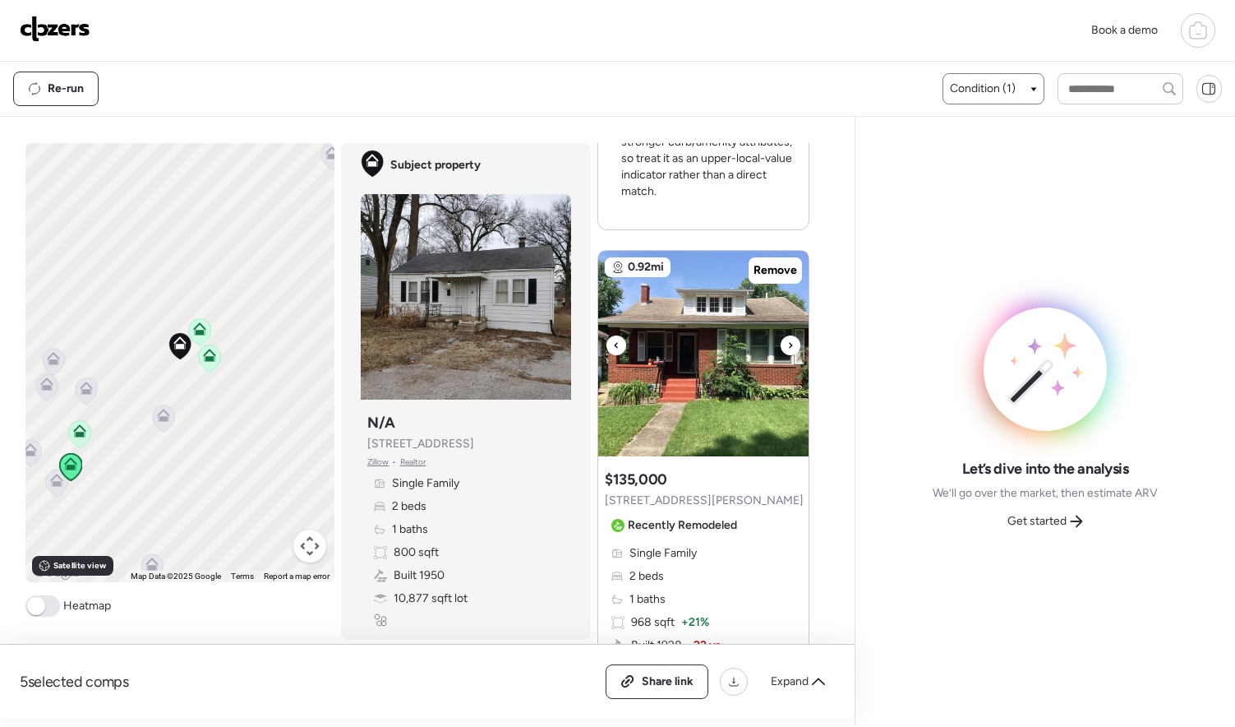
scroll to position [2175, 0]
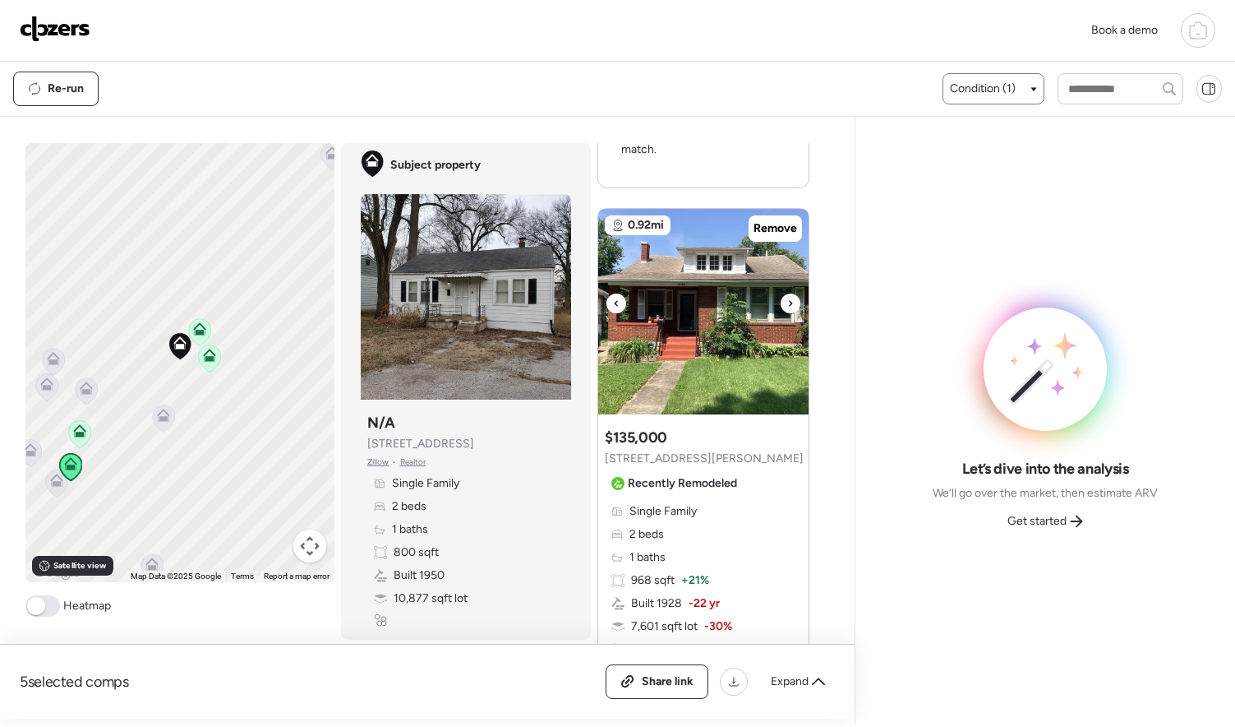
click at [787, 301] on icon at bounding box center [790, 303] width 7 height 20
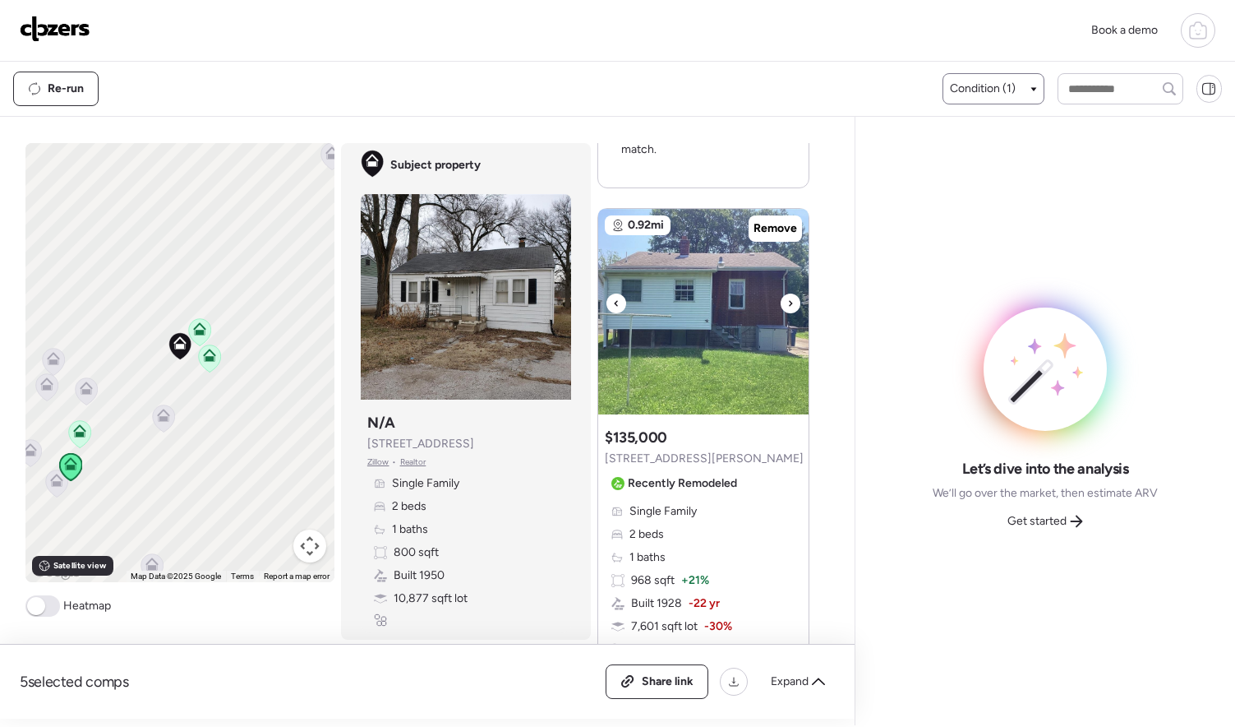
click at [787, 301] on icon at bounding box center [790, 303] width 7 height 20
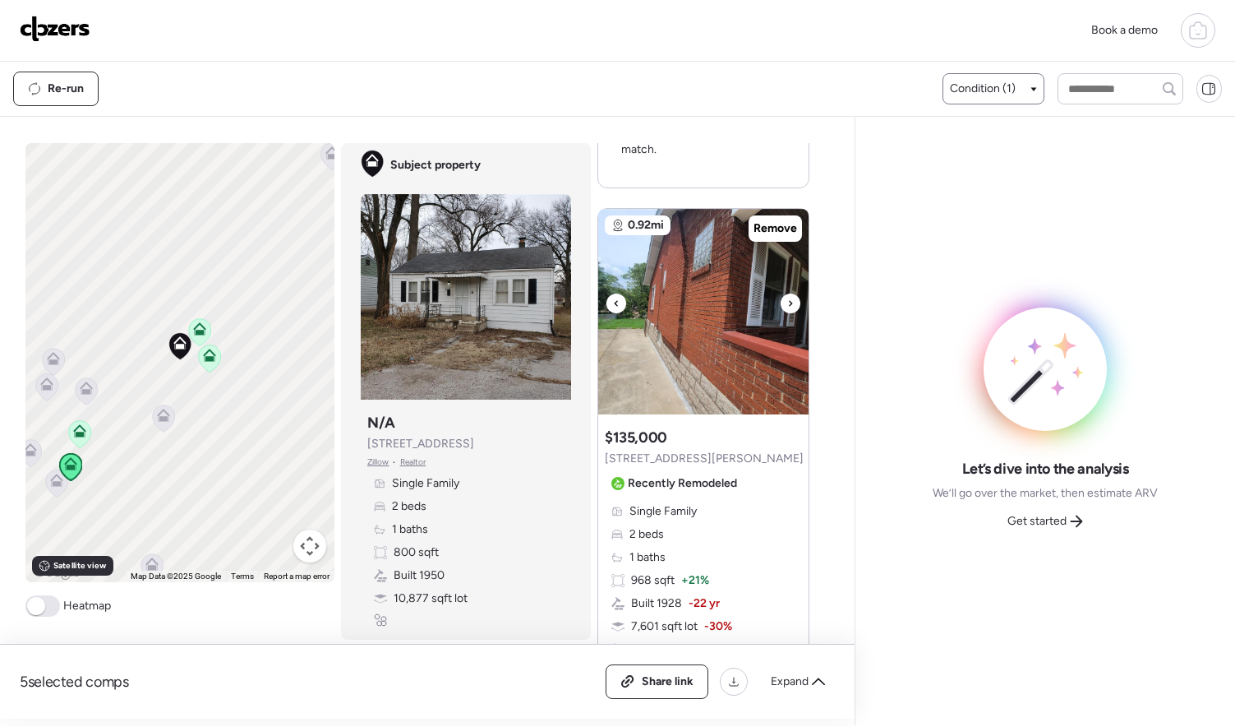
click at [787, 301] on icon at bounding box center [790, 303] width 7 height 20
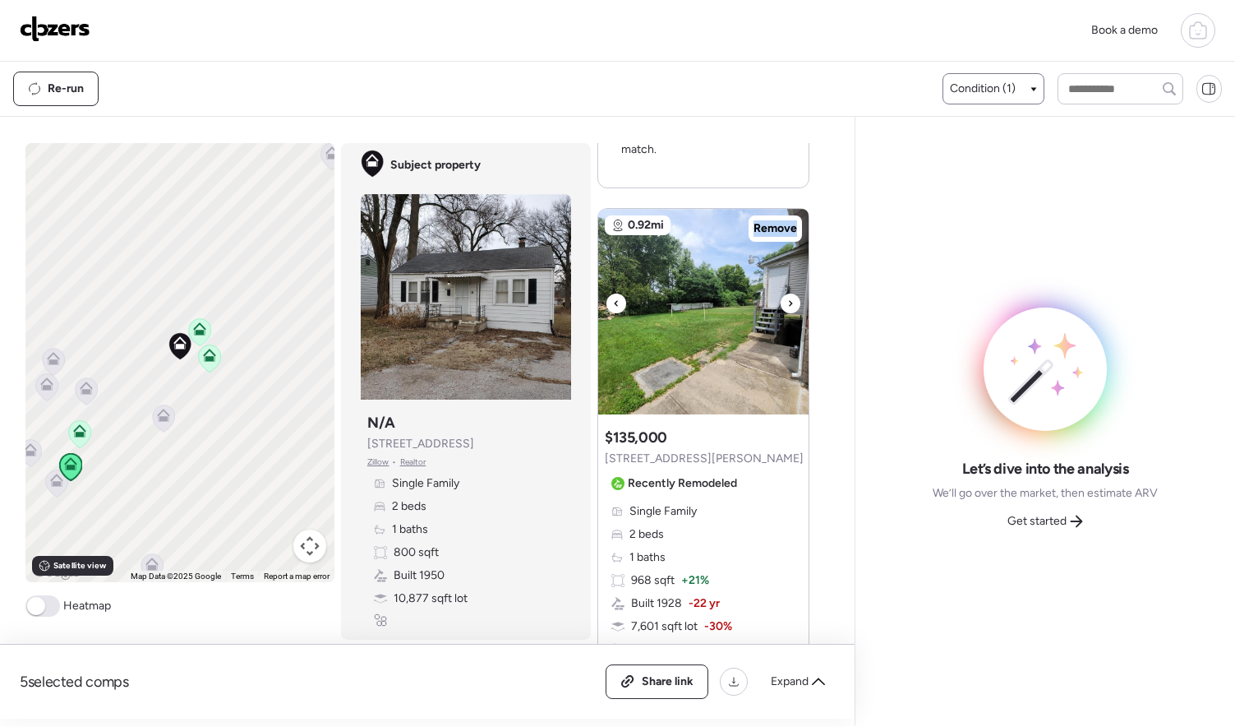
click at [787, 301] on icon at bounding box center [790, 303] width 7 height 20
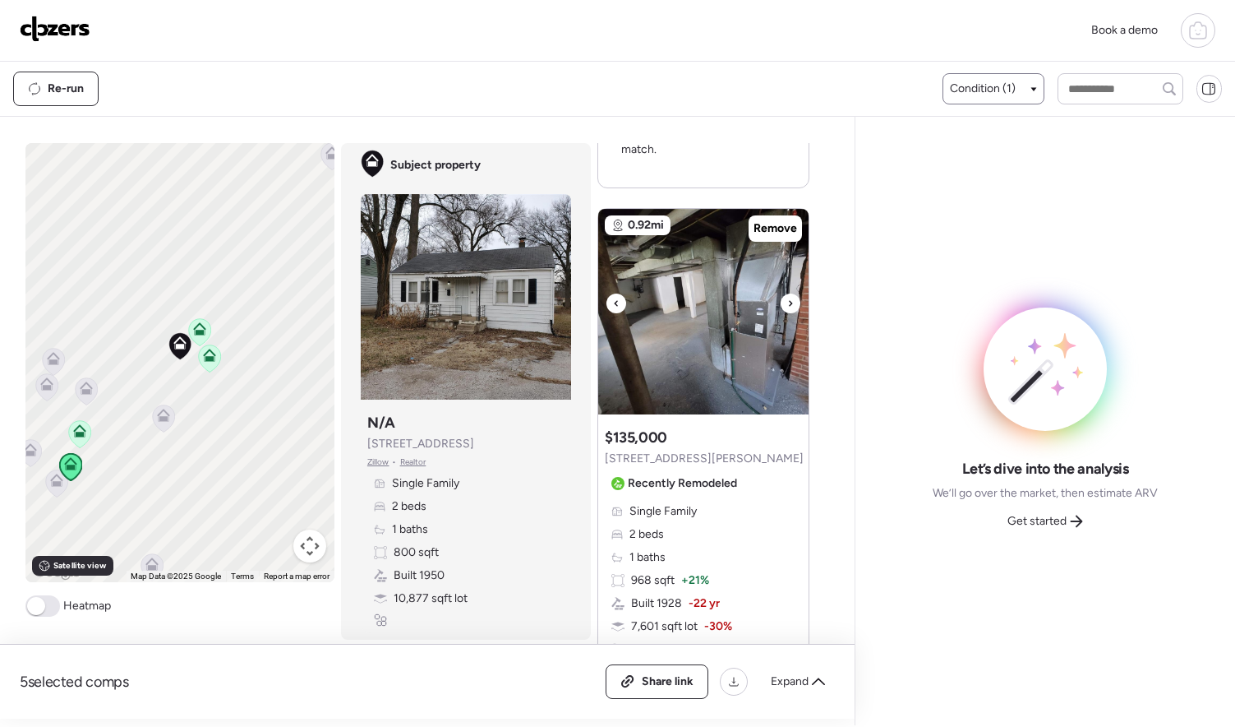
click at [787, 301] on icon at bounding box center [790, 303] width 7 height 20
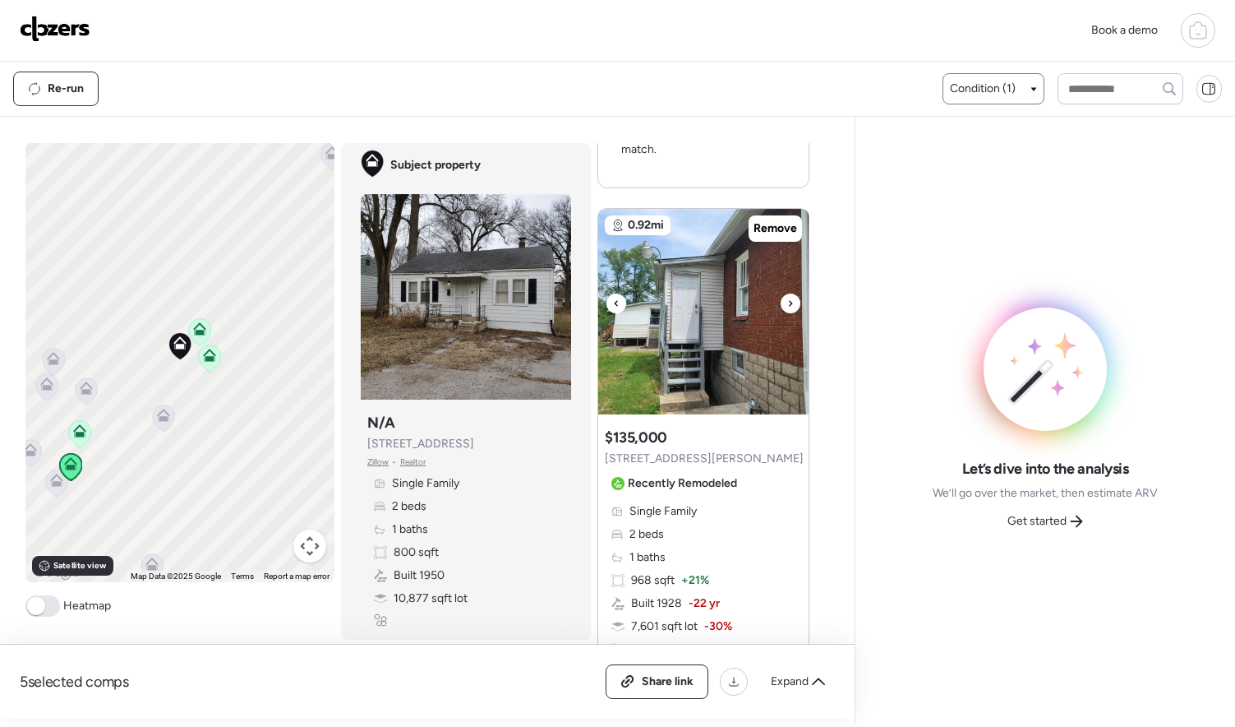
click at [787, 301] on icon at bounding box center [790, 303] width 7 height 20
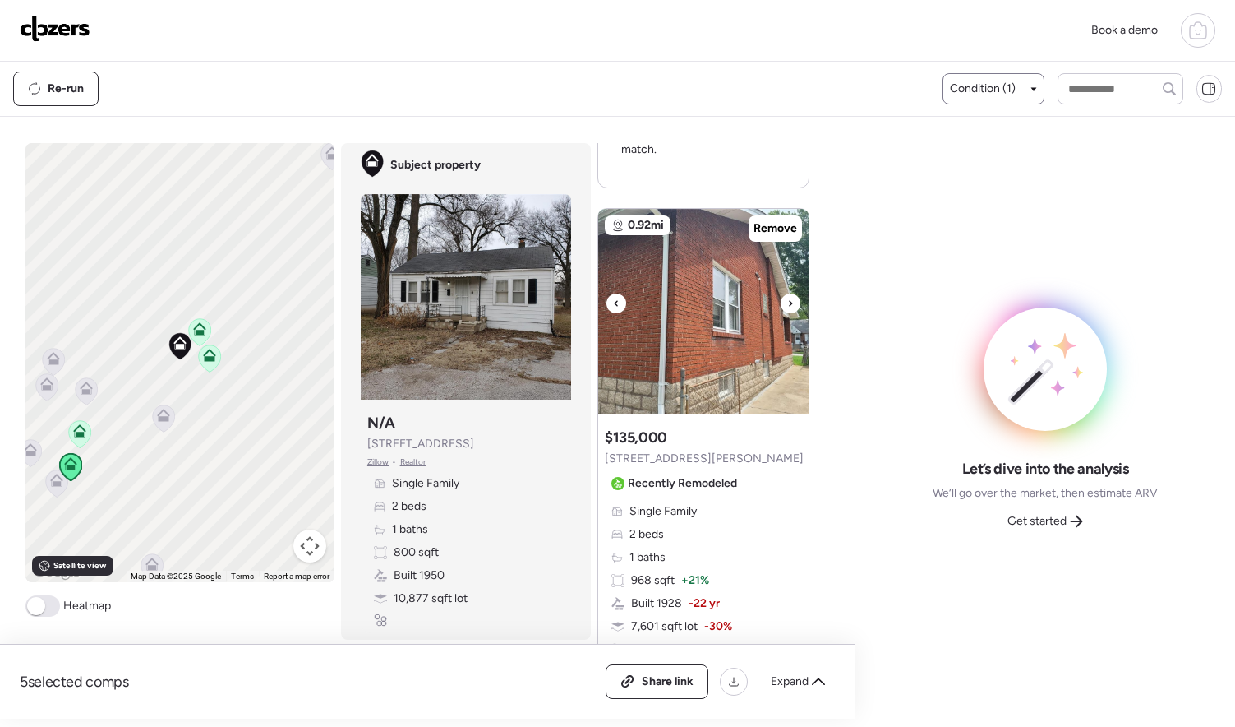
click at [787, 301] on icon at bounding box center [790, 303] width 7 height 20
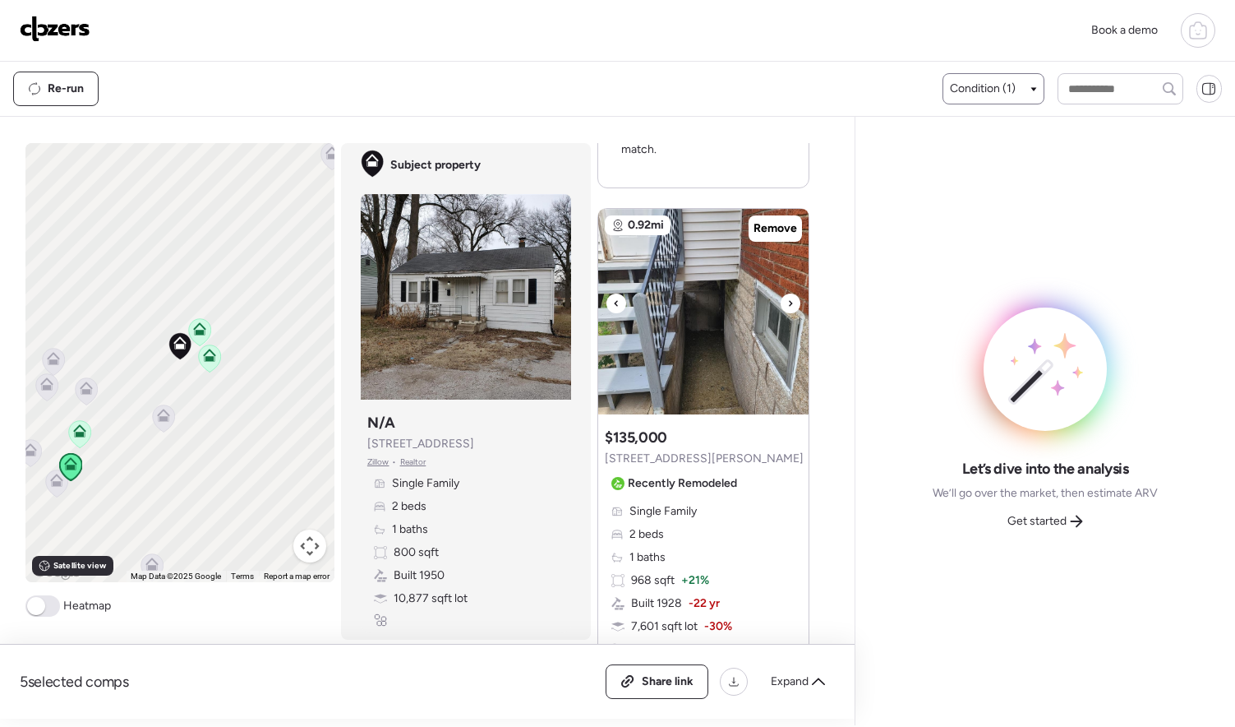
click at [787, 301] on icon at bounding box center [790, 303] width 7 height 20
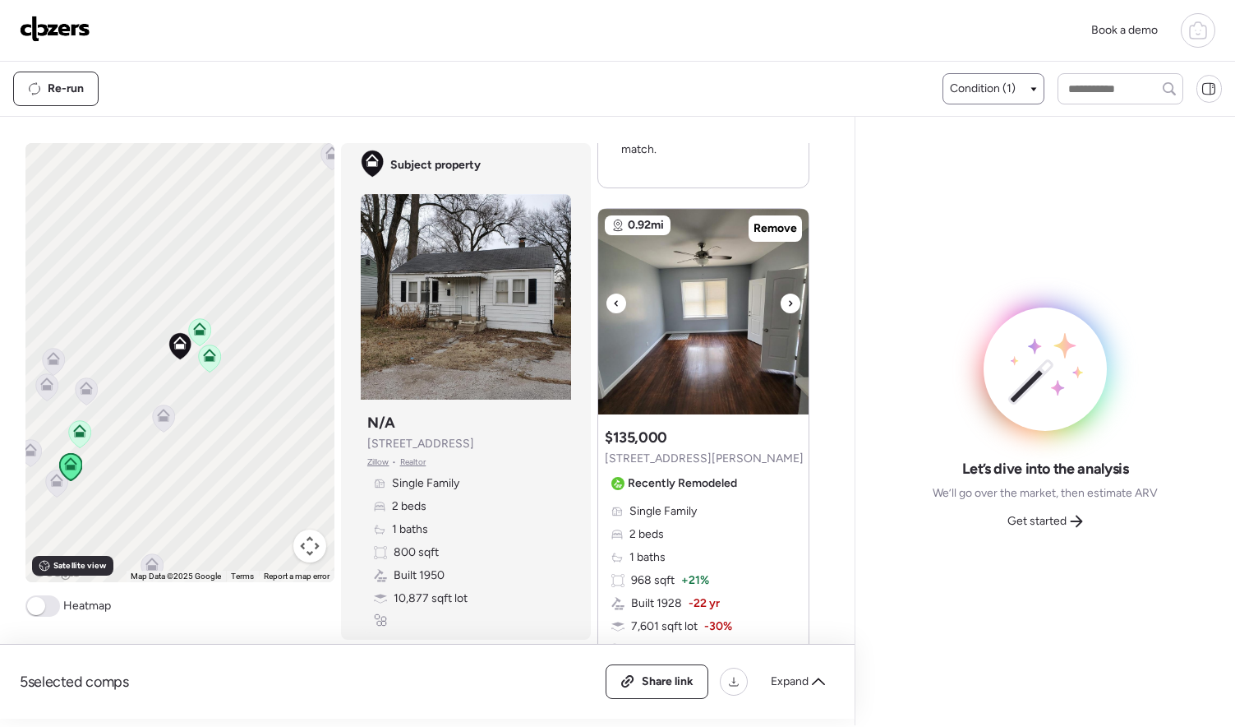
click at [787, 301] on icon at bounding box center [790, 303] width 7 height 20
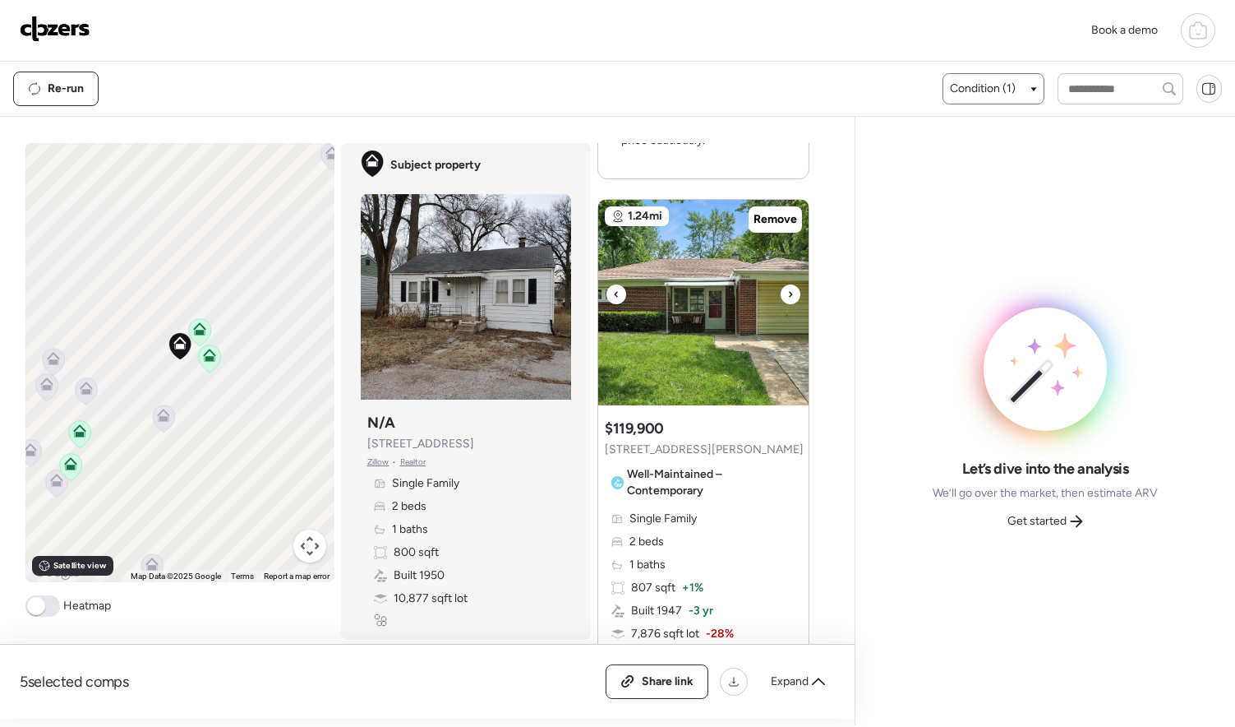
scroll to position [2961, 0]
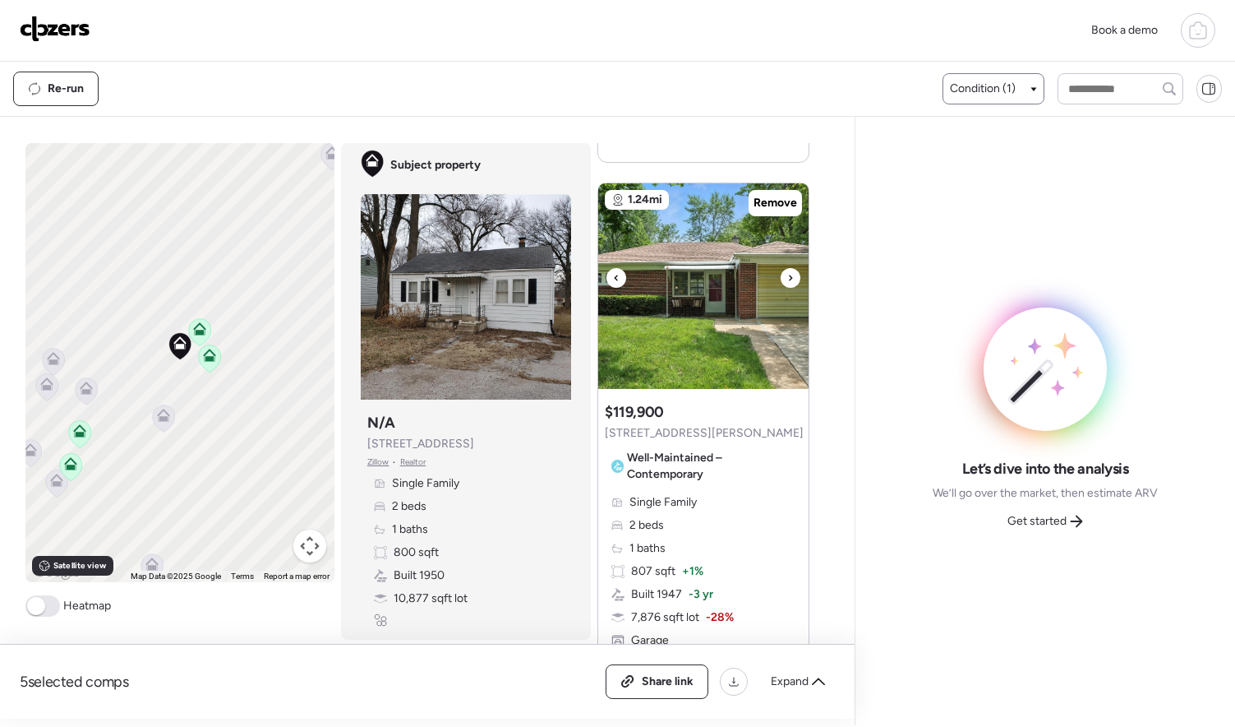
click at [787, 271] on icon at bounding box center [790, 278] width 7 height 20
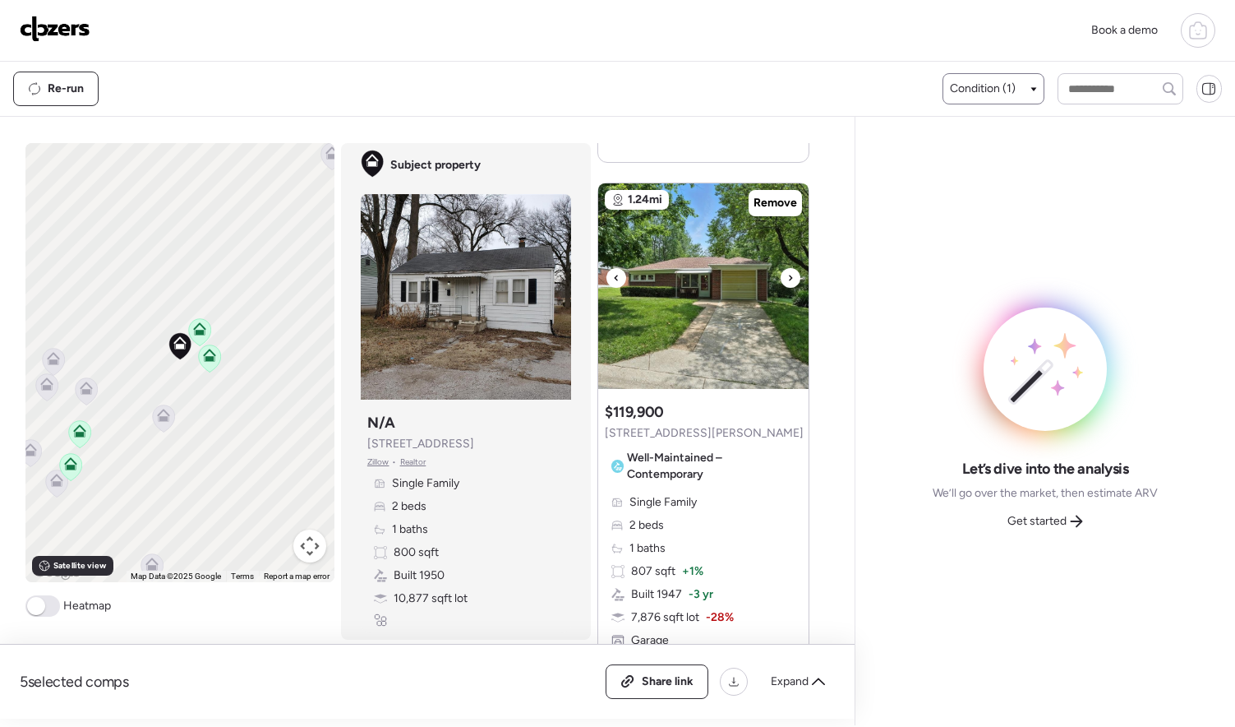
click at [781, 281] on div at bounding box center [791, 278] width 20 height 20
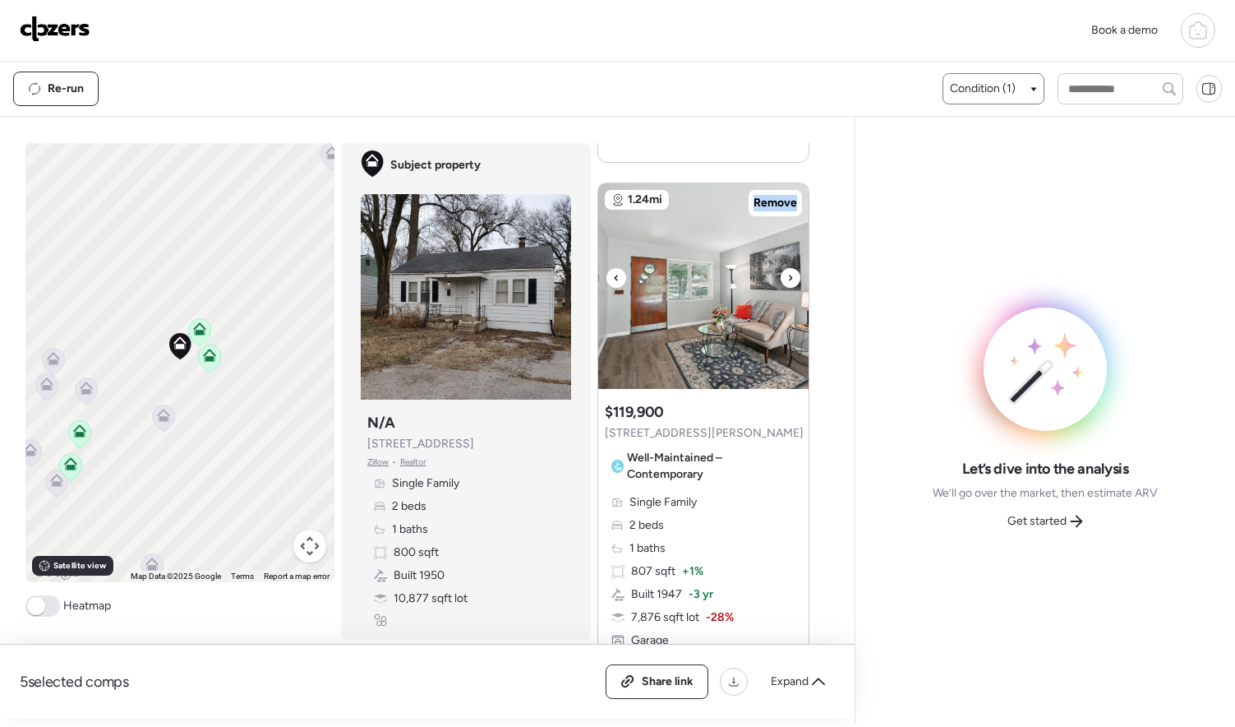
click at [781, 281] on div at bounding box center [791, 278] width 20 height 20
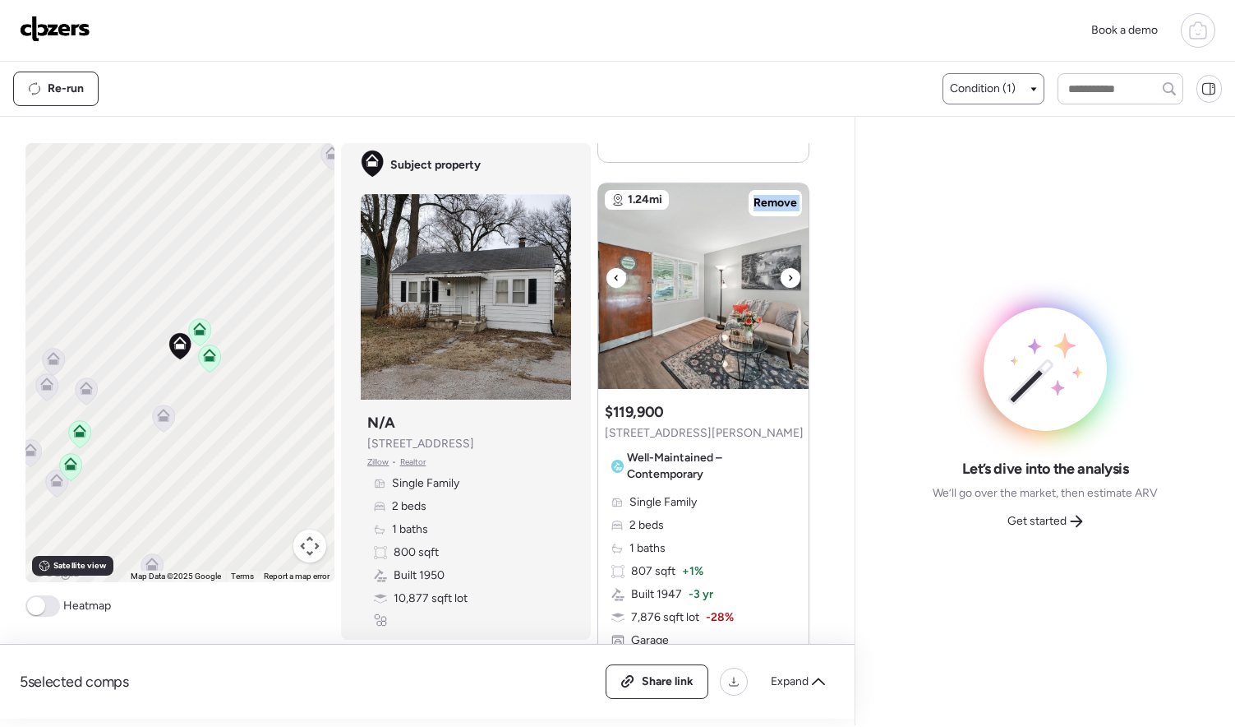
click at [781, 281] on div at bounding box center [791, 278] width 20 height 20
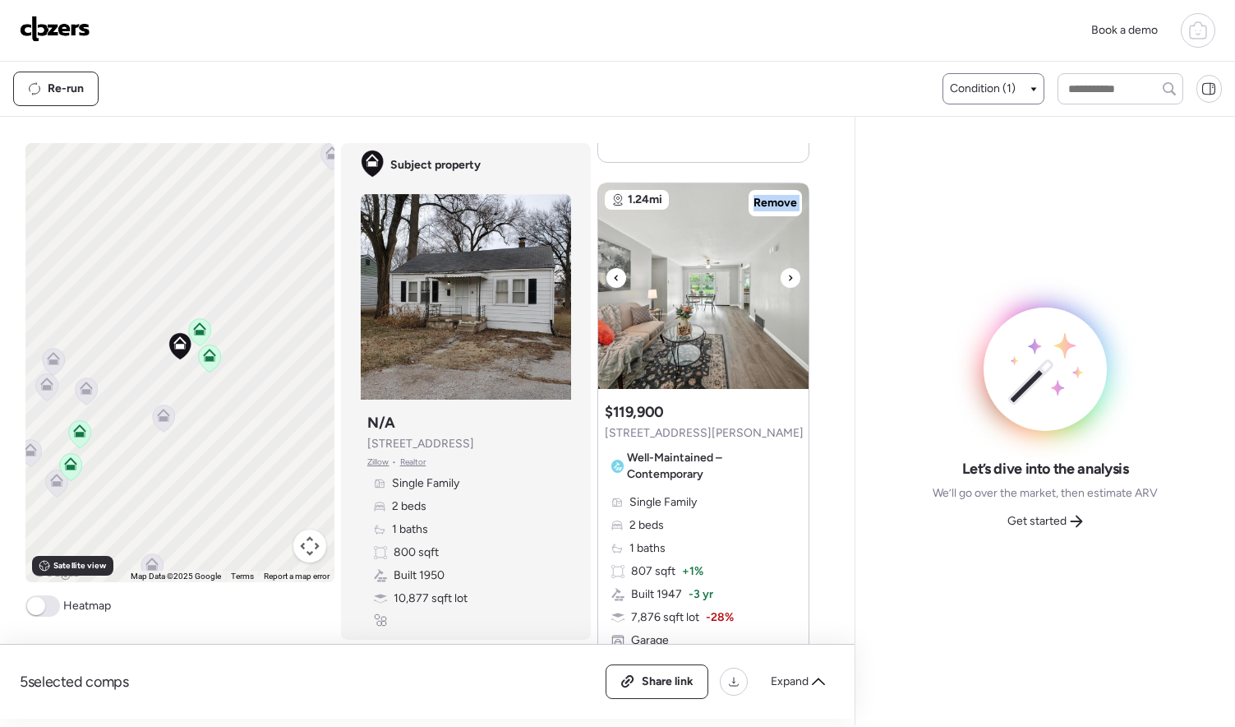
click at [781, 281] on div at bounding box center [791, 278] width 20 height 20
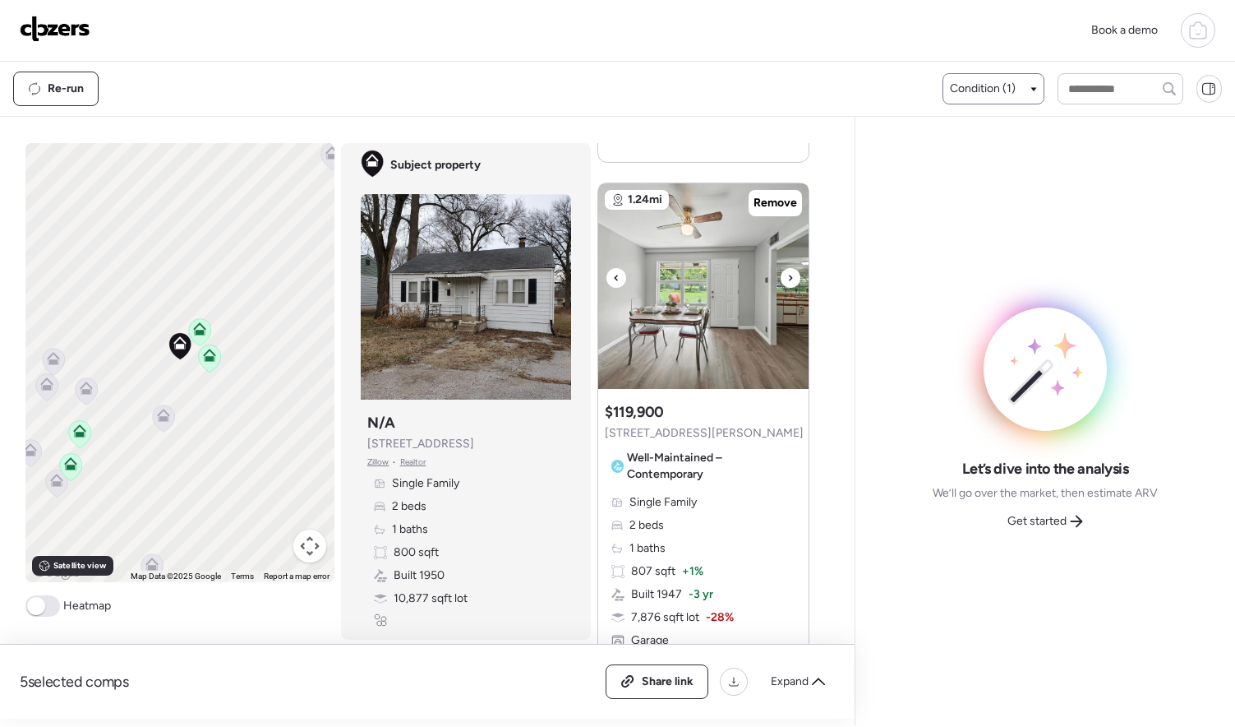
click at [781, 281] on div at bounding box center [791, 278] width 20 height 20
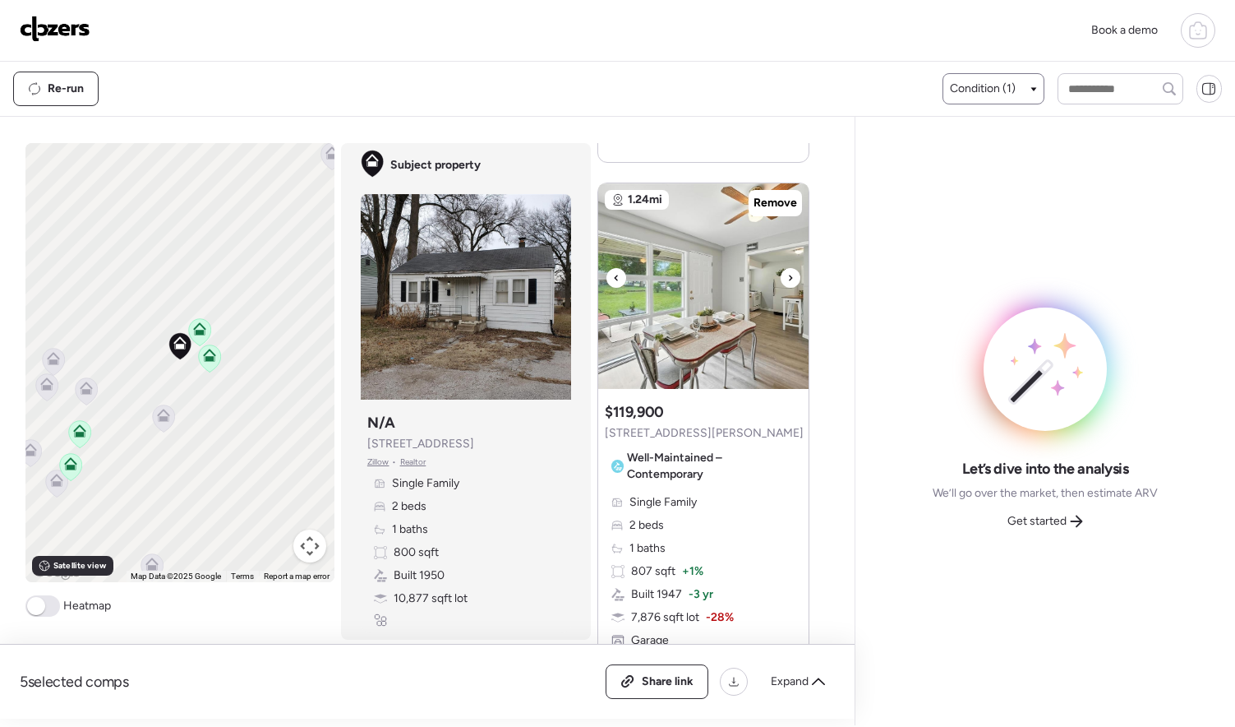
click at [781, 281] on div at bounding box center [791, 278] width 20 height 20
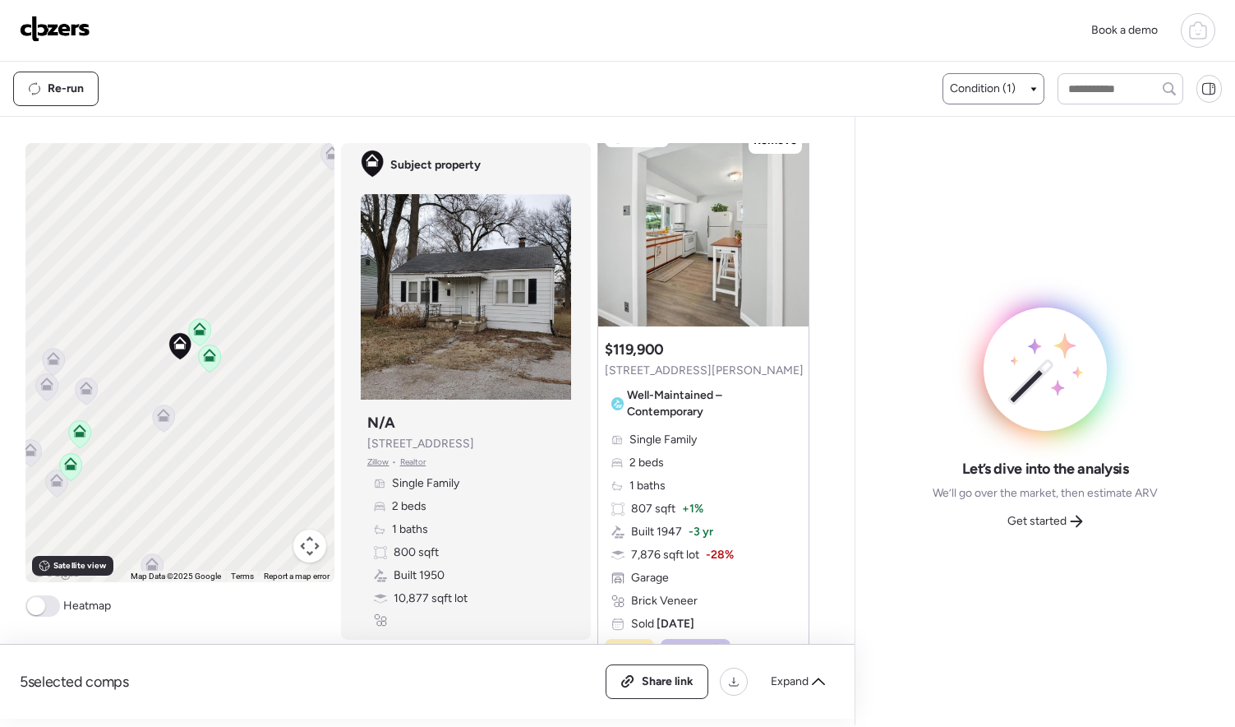
scroll to position [3173, 0]
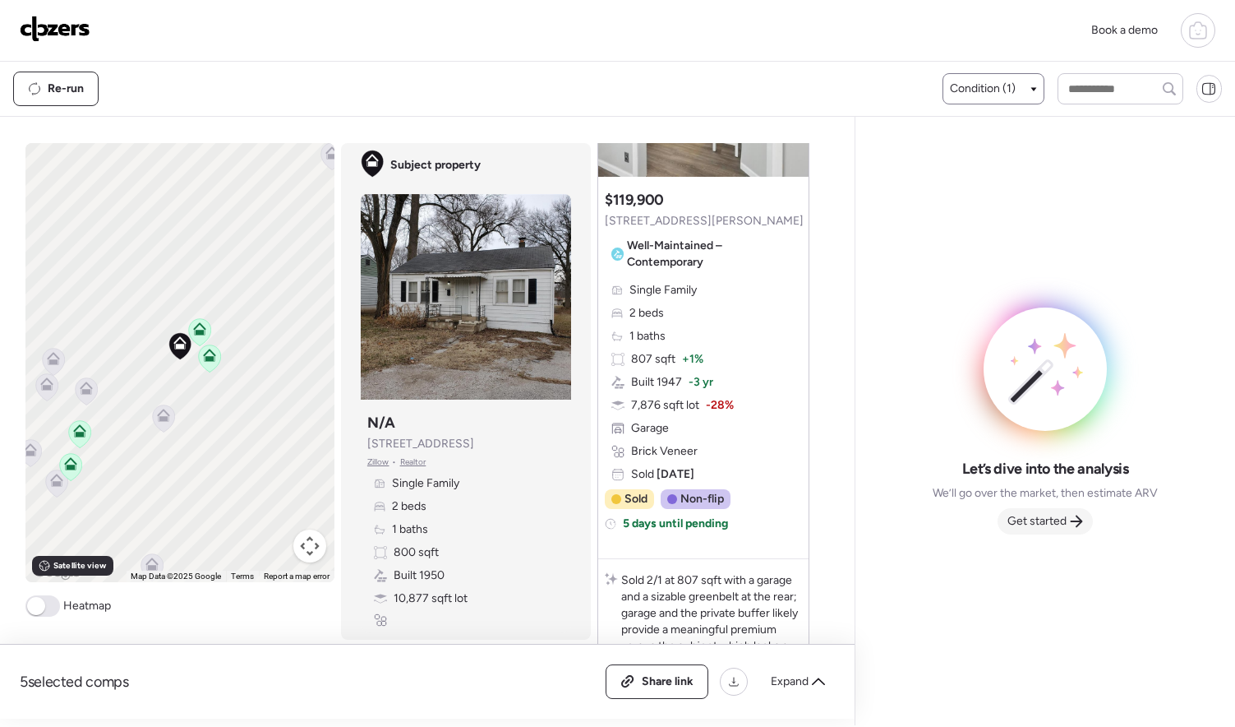
click at [1031, 519] on span "Get started" at bounding box center [1037, 521] width 59 height 16
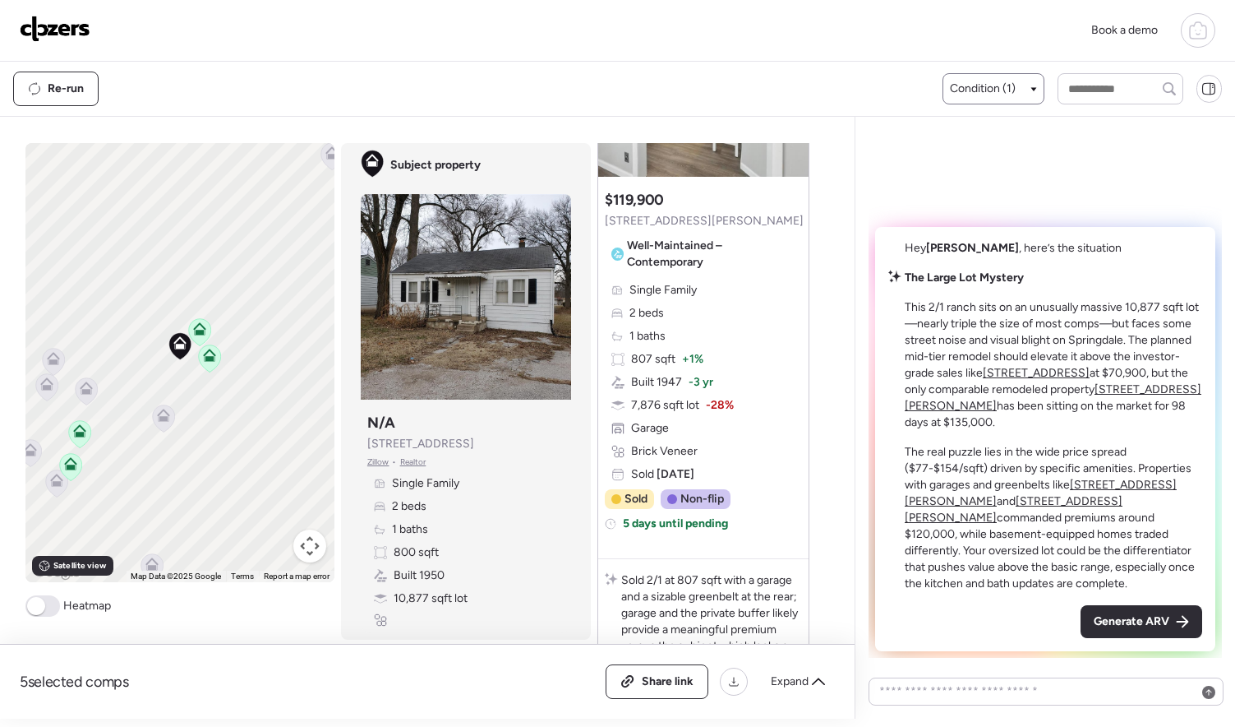
click at [1105, 621] on span "Generate ARV" at bounding box center [1132, 621] width 76 height 16
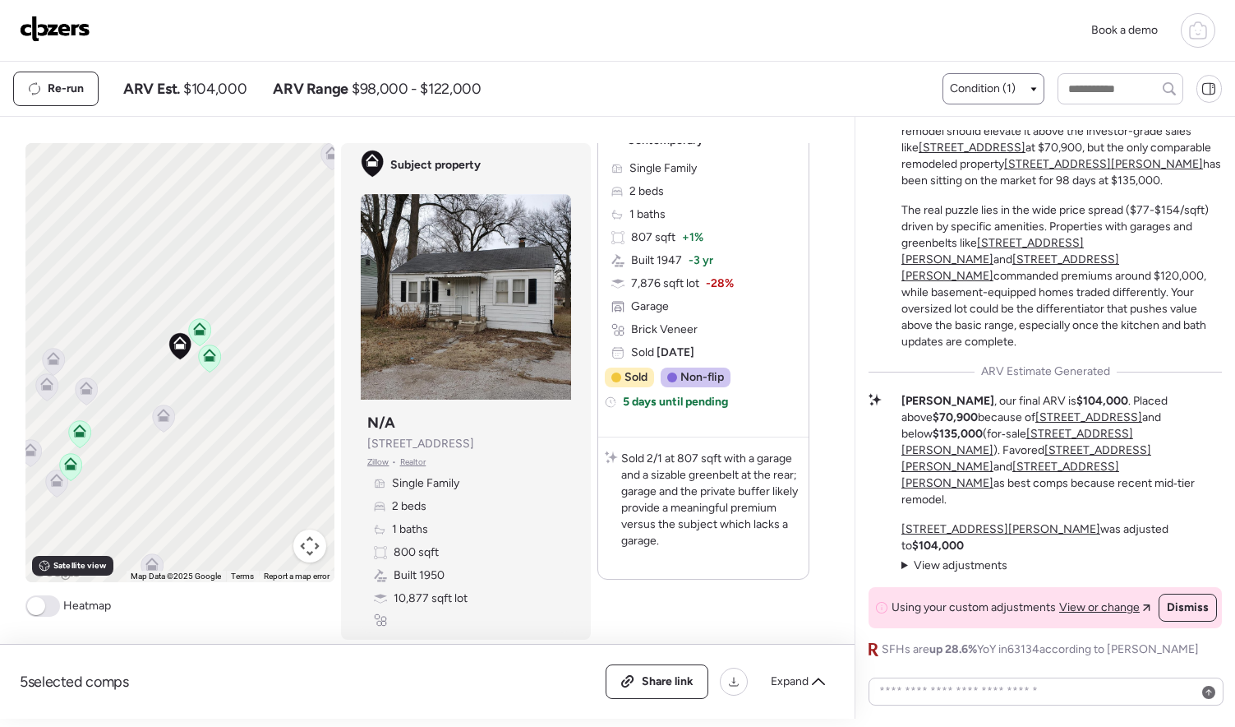
scroll to position [3320, 0]
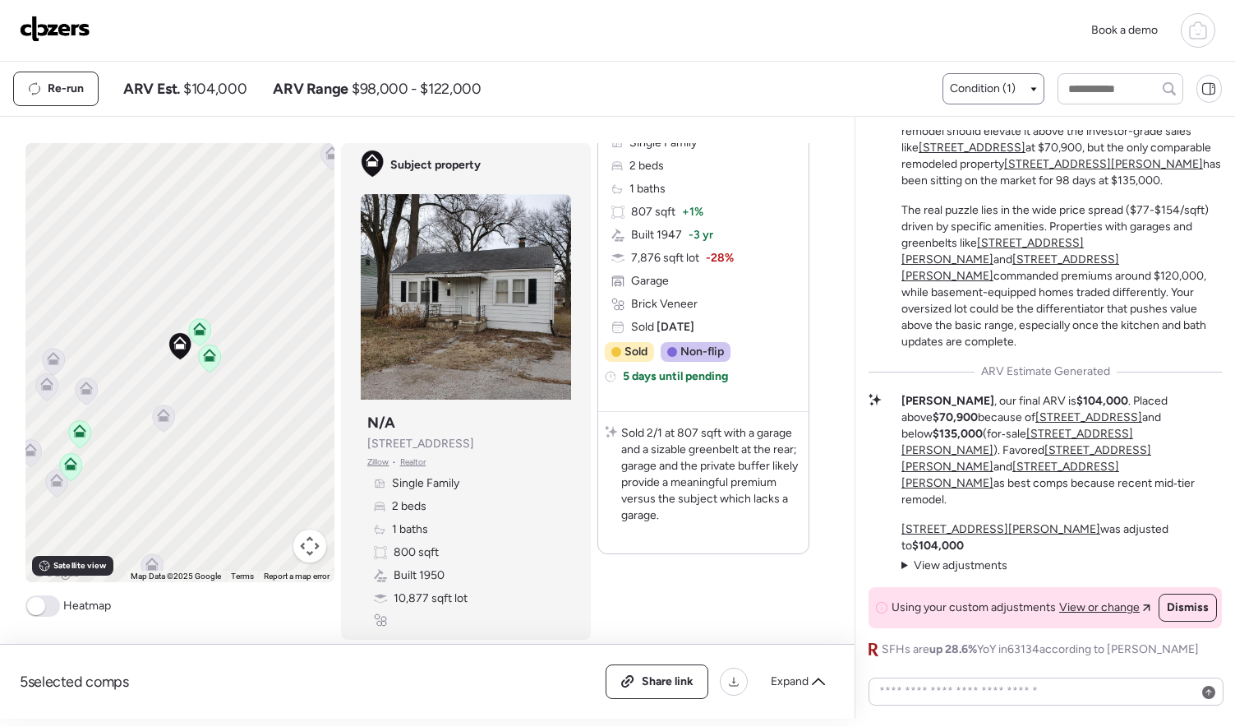
click at [157, 414] on icon at bounding box center [163, 415] width 13 height 13
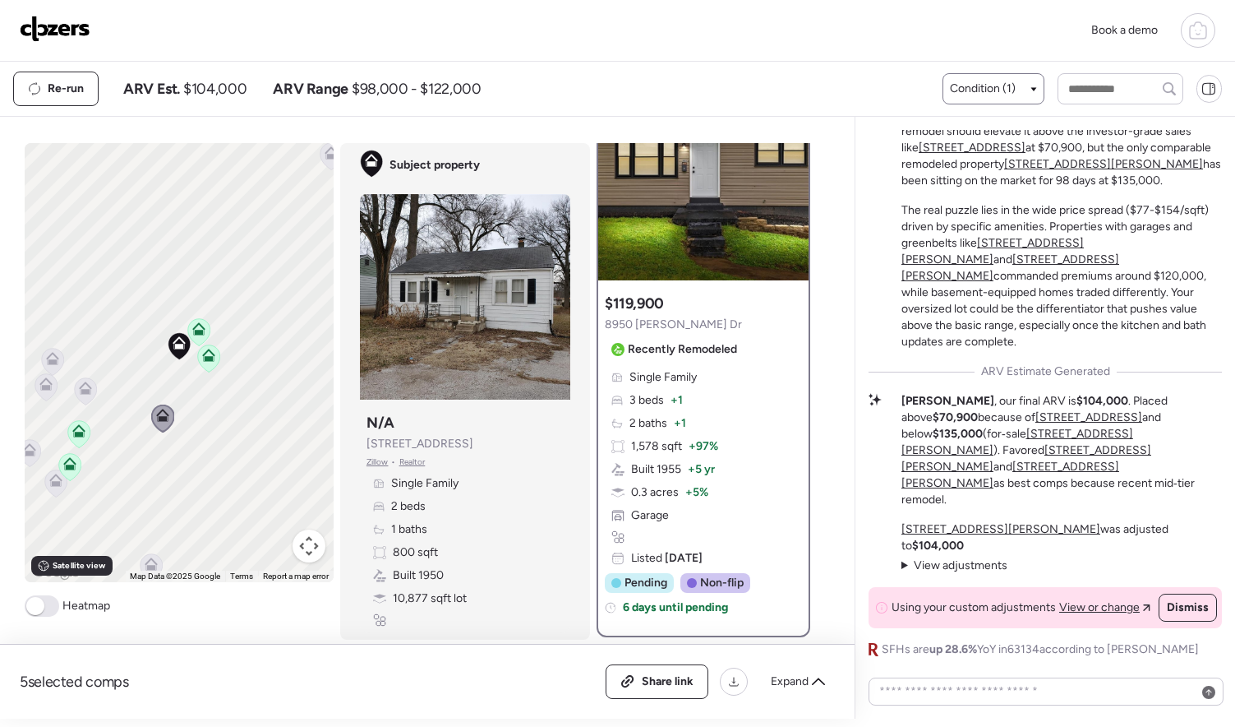
scroll to position [0, 0]
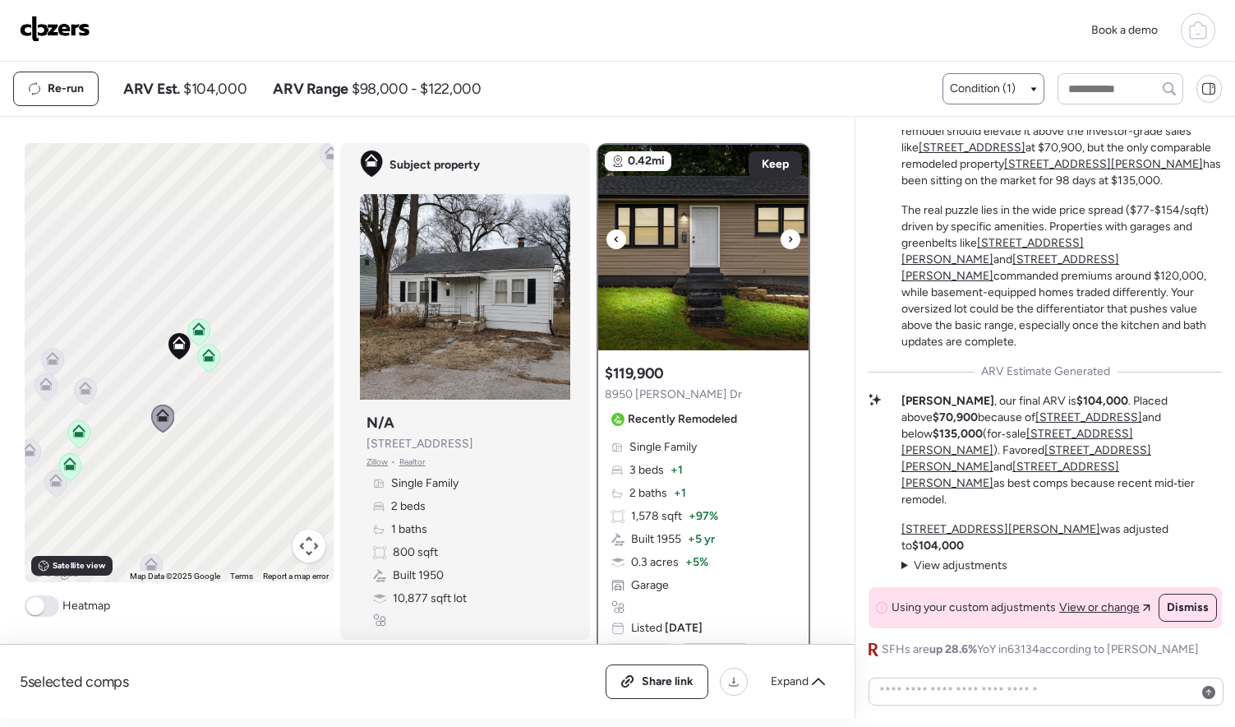
click at [787, 238] on icon at bounding box center [790, 239] width 7 height 20
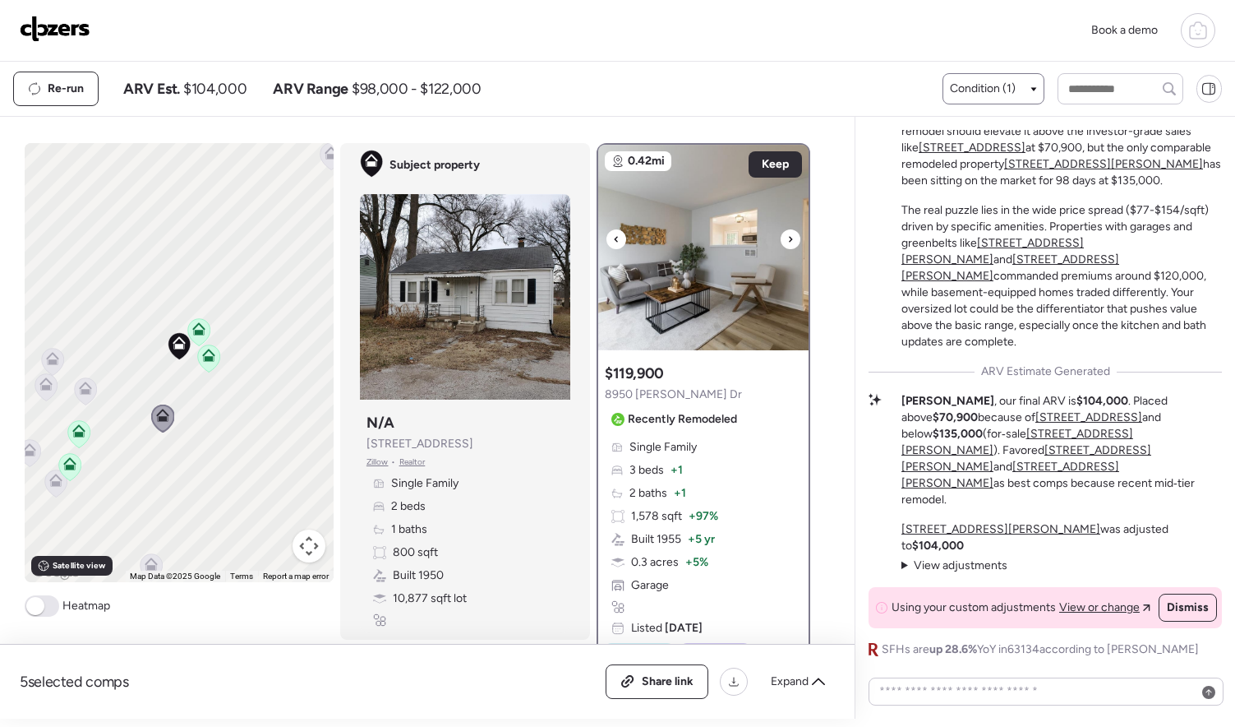
click at [787, 238] on icon at bounding box center [790, 239] width 7 height 20
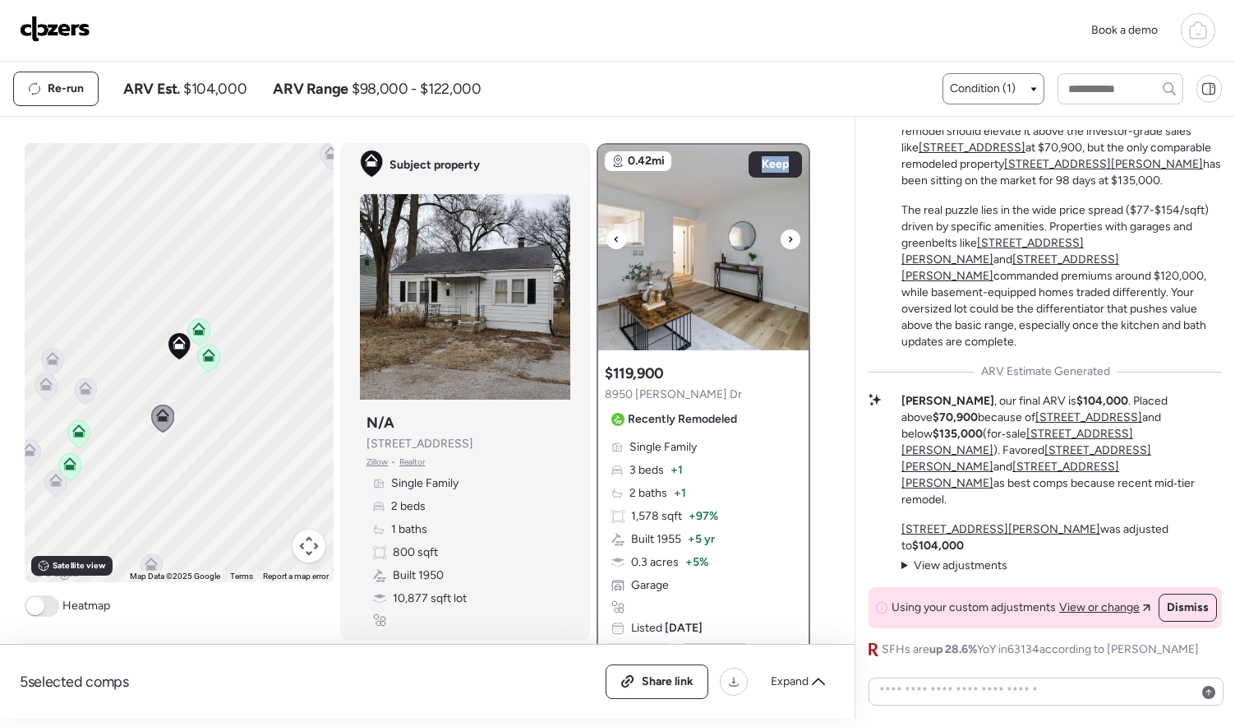
click at [787, 238] on icon at bounding box center [790, 239] width 7 height 20
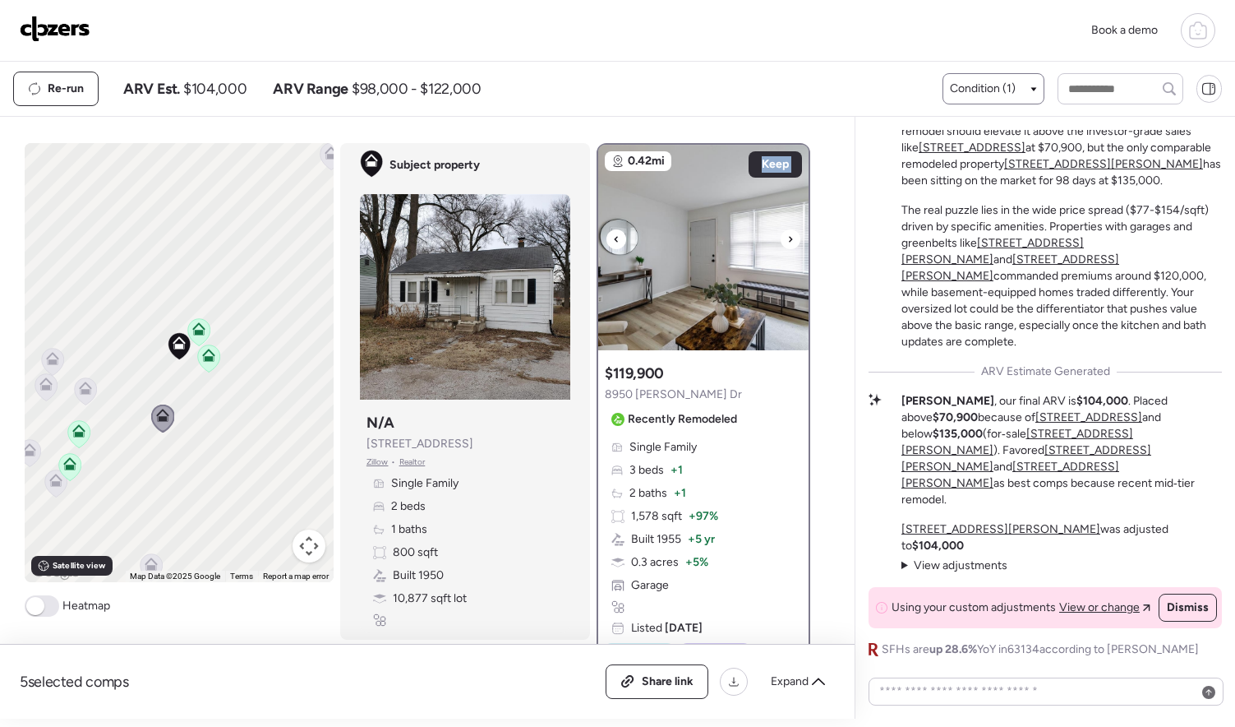
click at [787, 238] on icon at bounding box center [790, 239] width 7 height 20
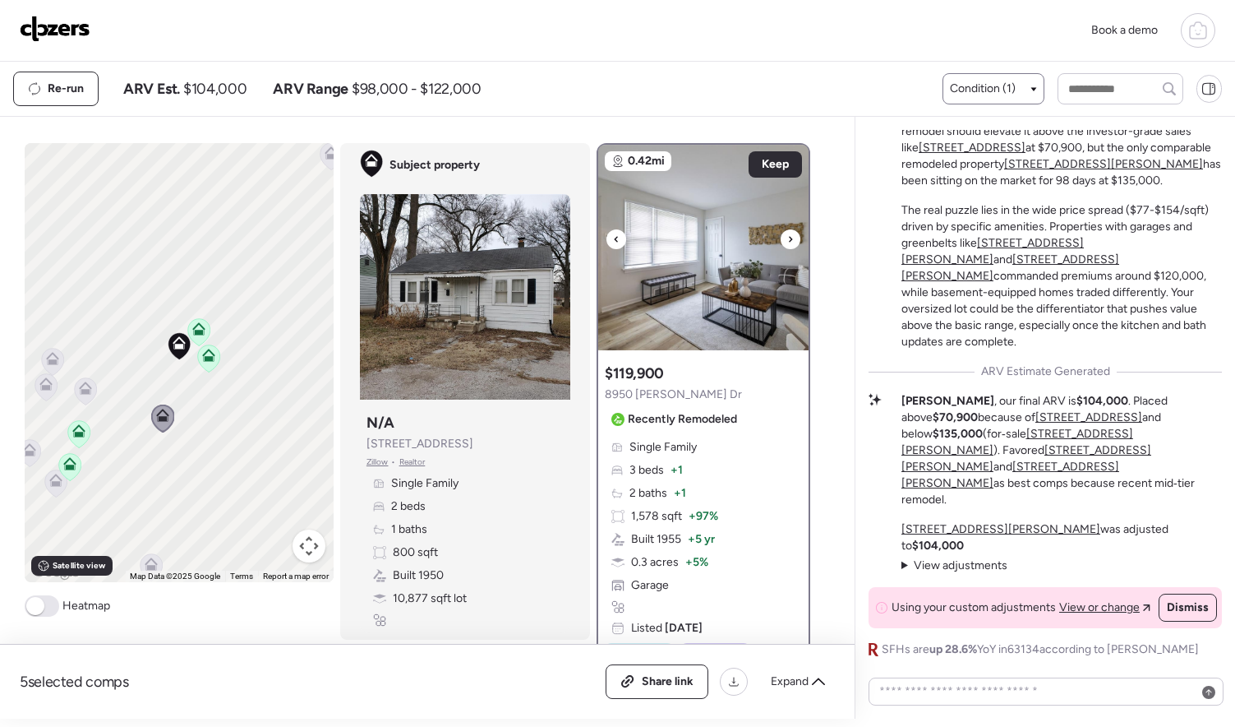
click at [787, 238] on icon at bounding box center [790, 239] width 7 height 20
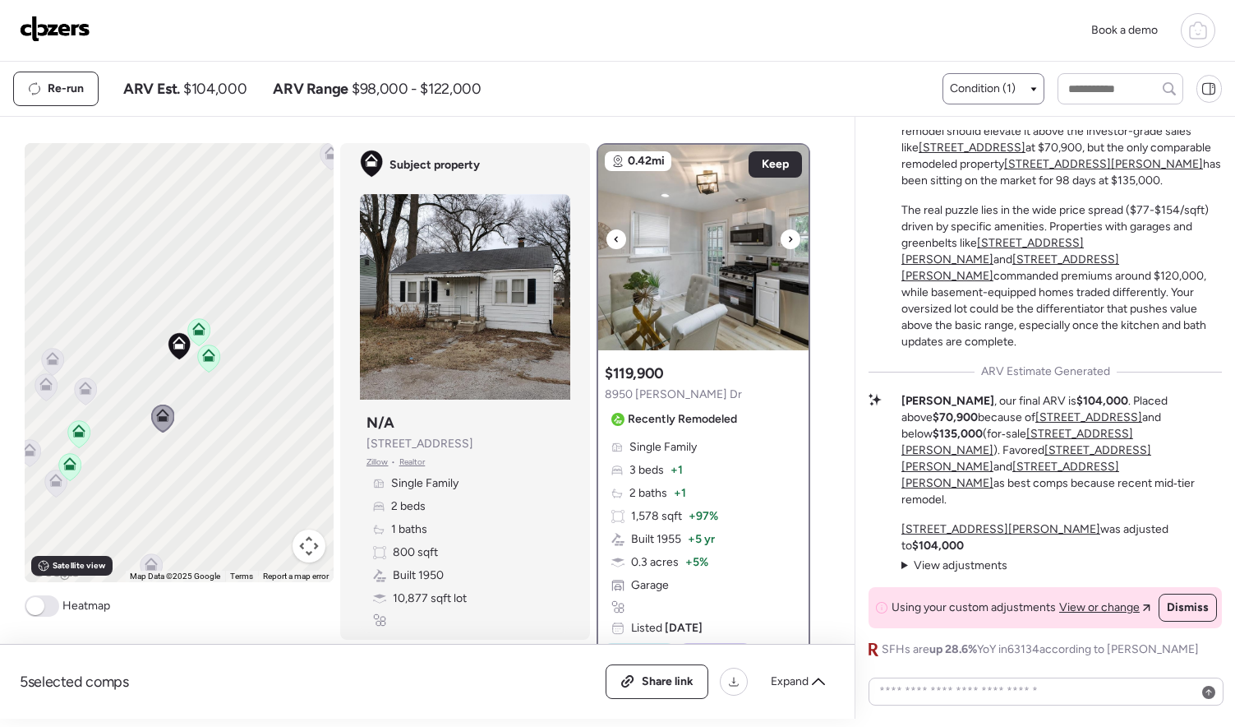
click at [787, 238] on icon at bounding box center [790, 239] width 7 height 20
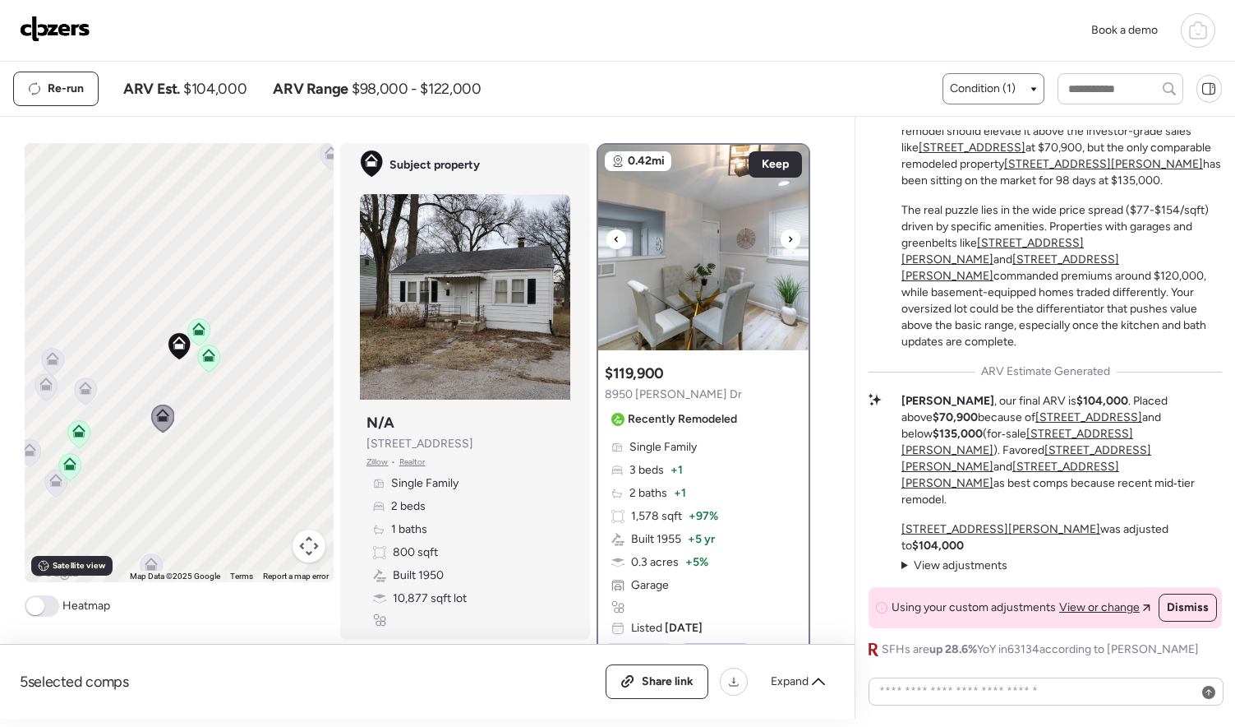
click at [787, 238] on icon at bounding box center [790, 239] width 7 height 20
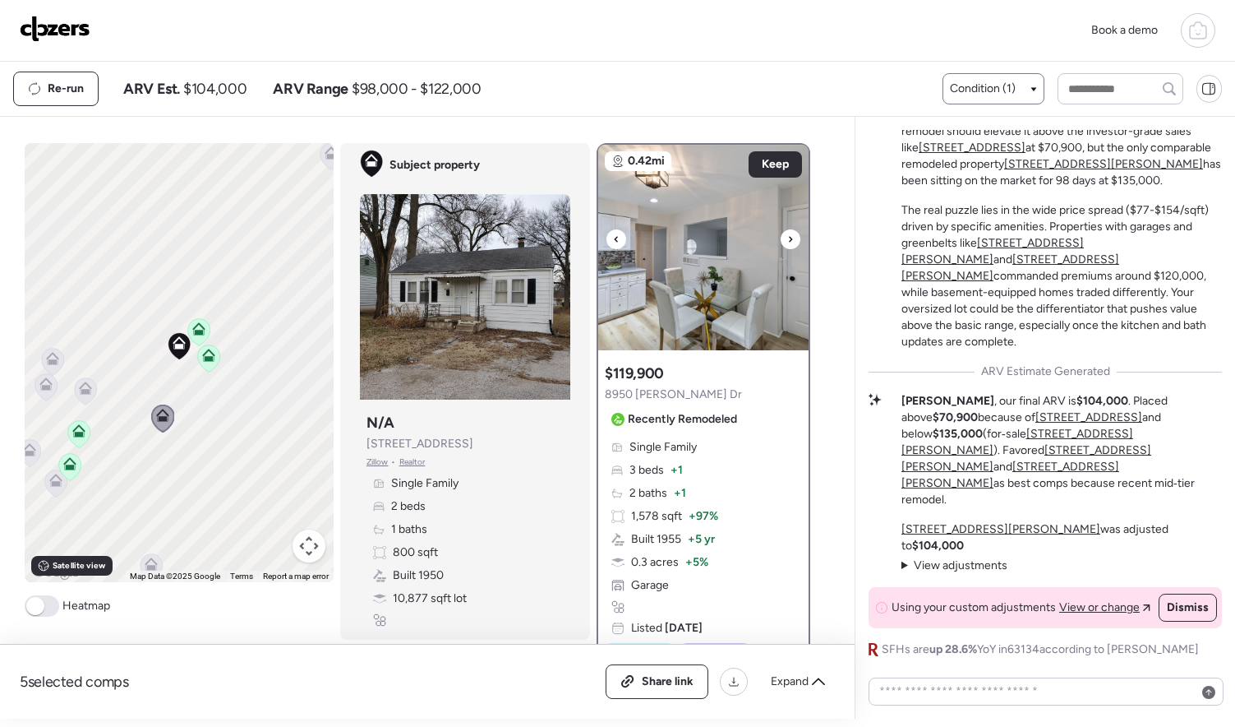
click at [787, 238] on icon at bounding box center [790, 239] width 7 height 20
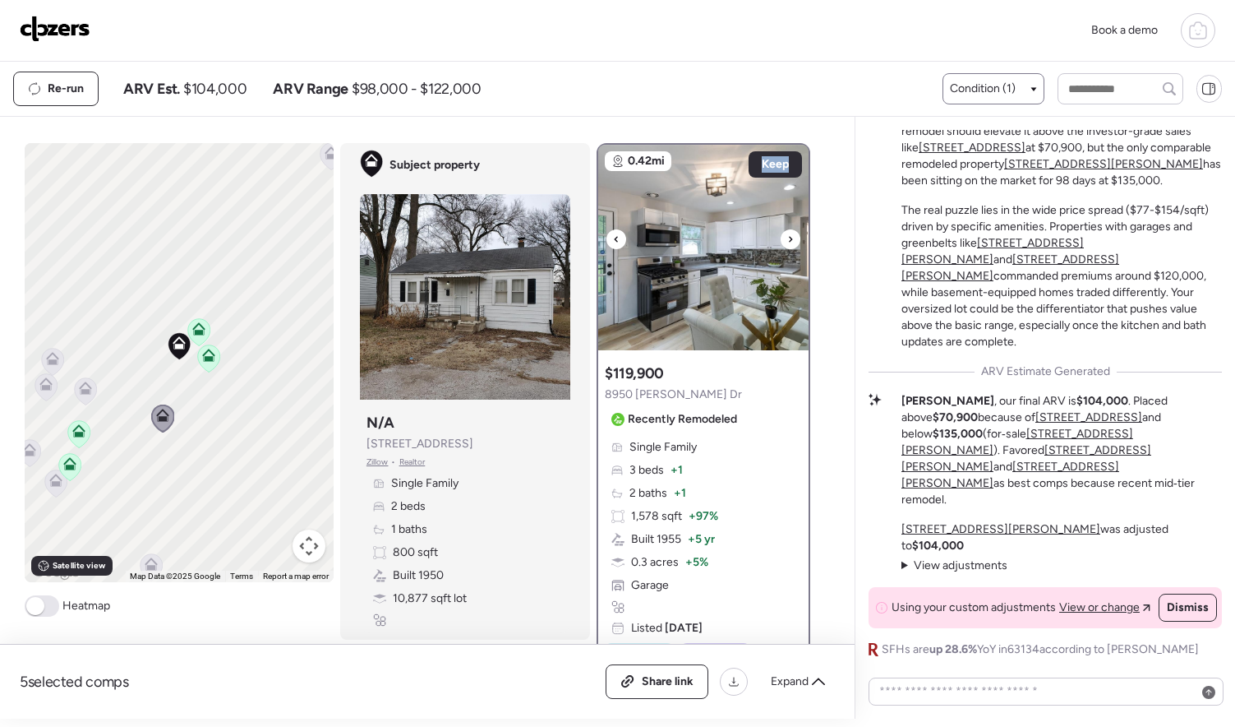
click at [787, 238] on icon at bounding box center [790, 239] width 7 height 20
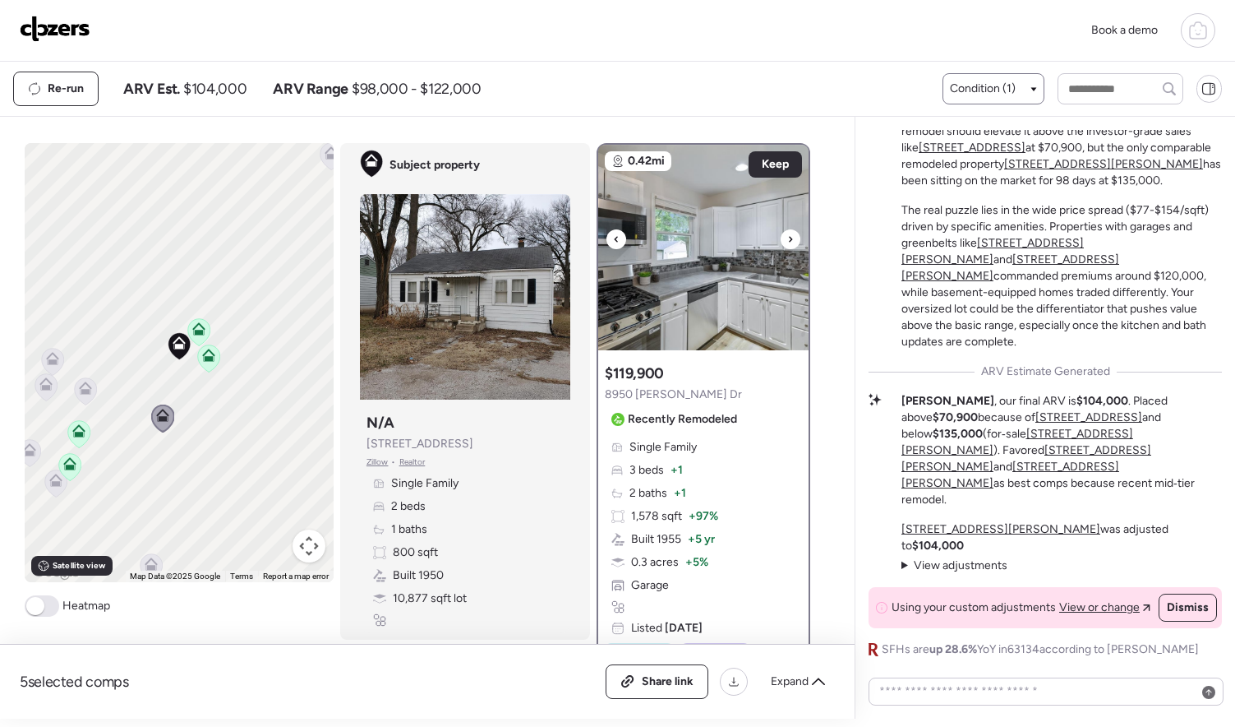
click at [787, 238] on icon at bounding box center [790, 239] width 7 height 20
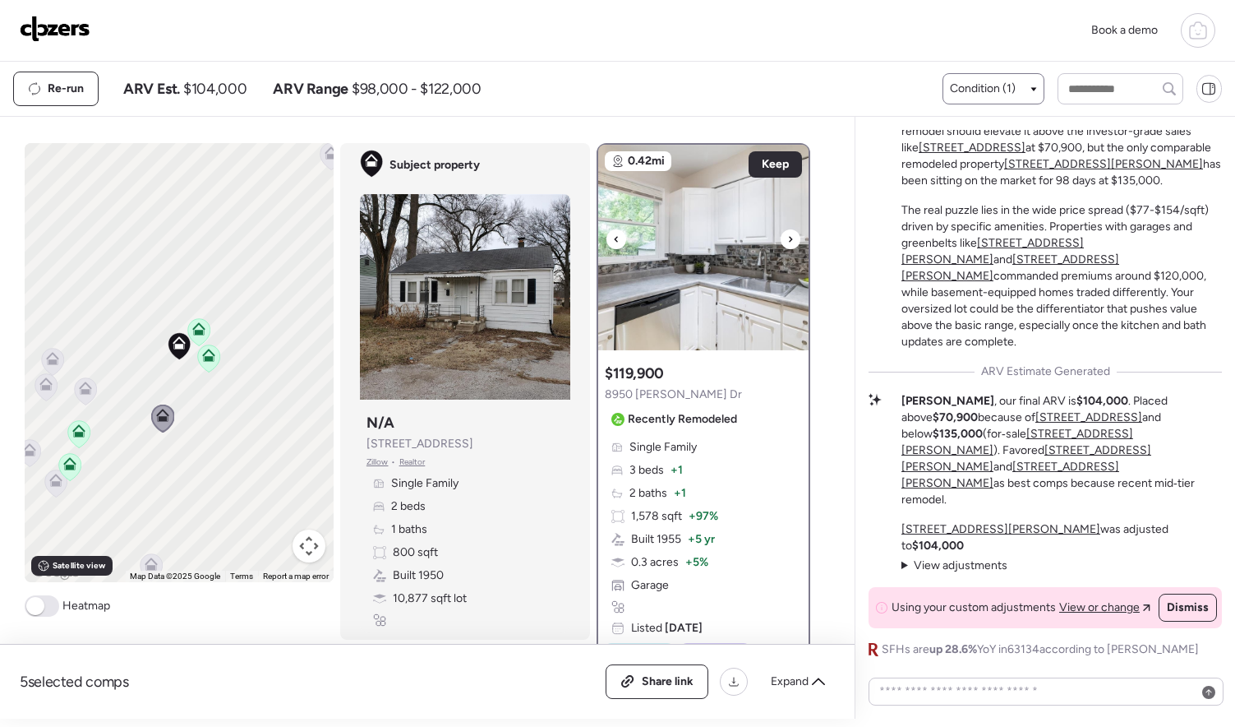
click at [787, 239] on div at bounding box center [791, 239] width 20 height 20
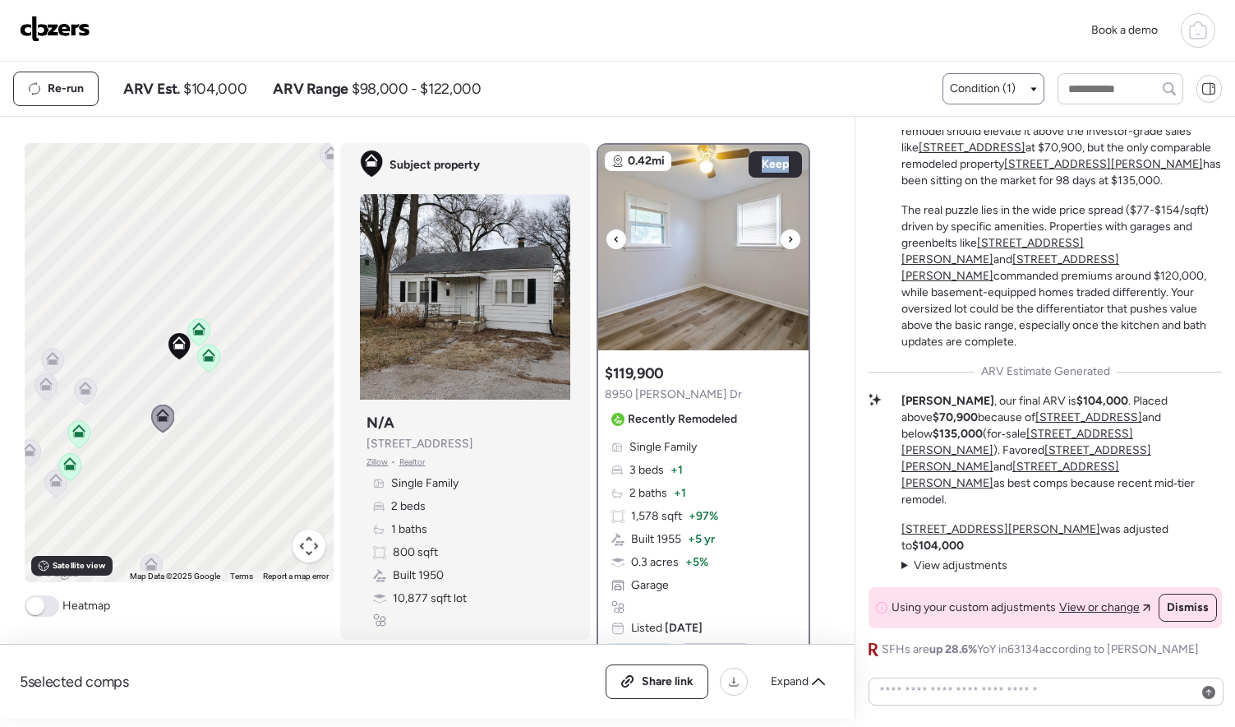
click at [787, 239] on div at bounding box center [791, 239] width 20 height 20
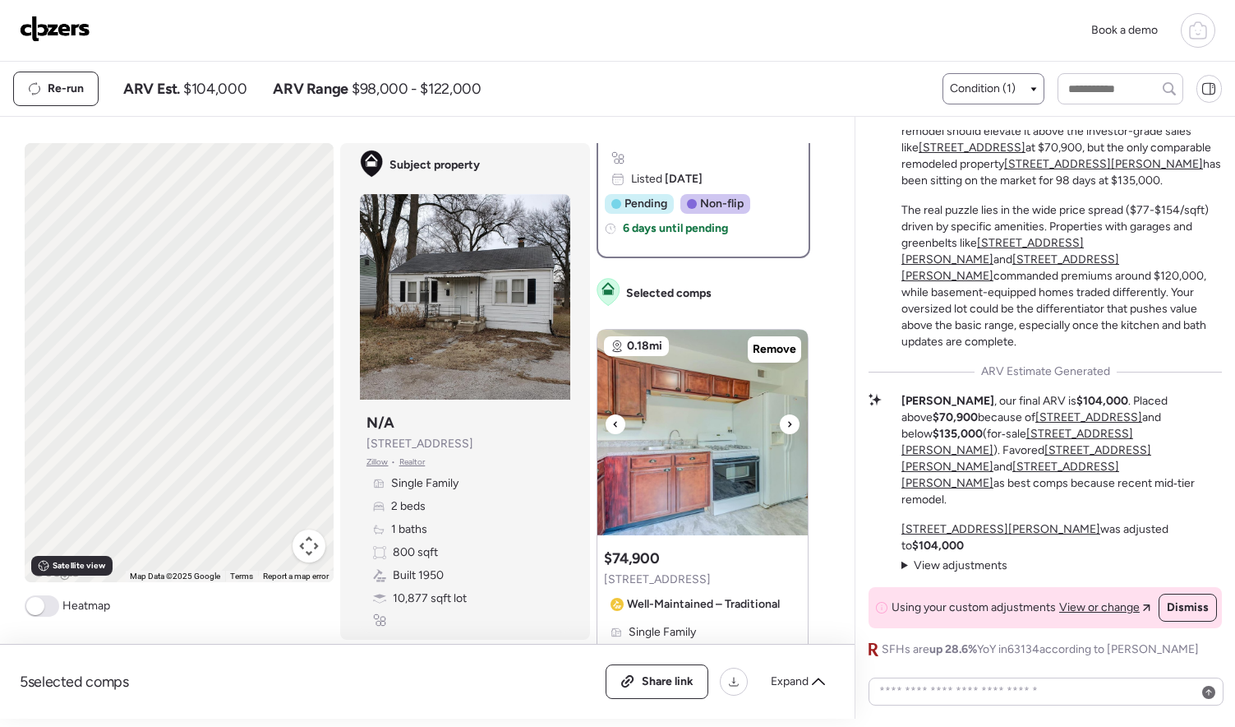
scroll to position [614, 0]
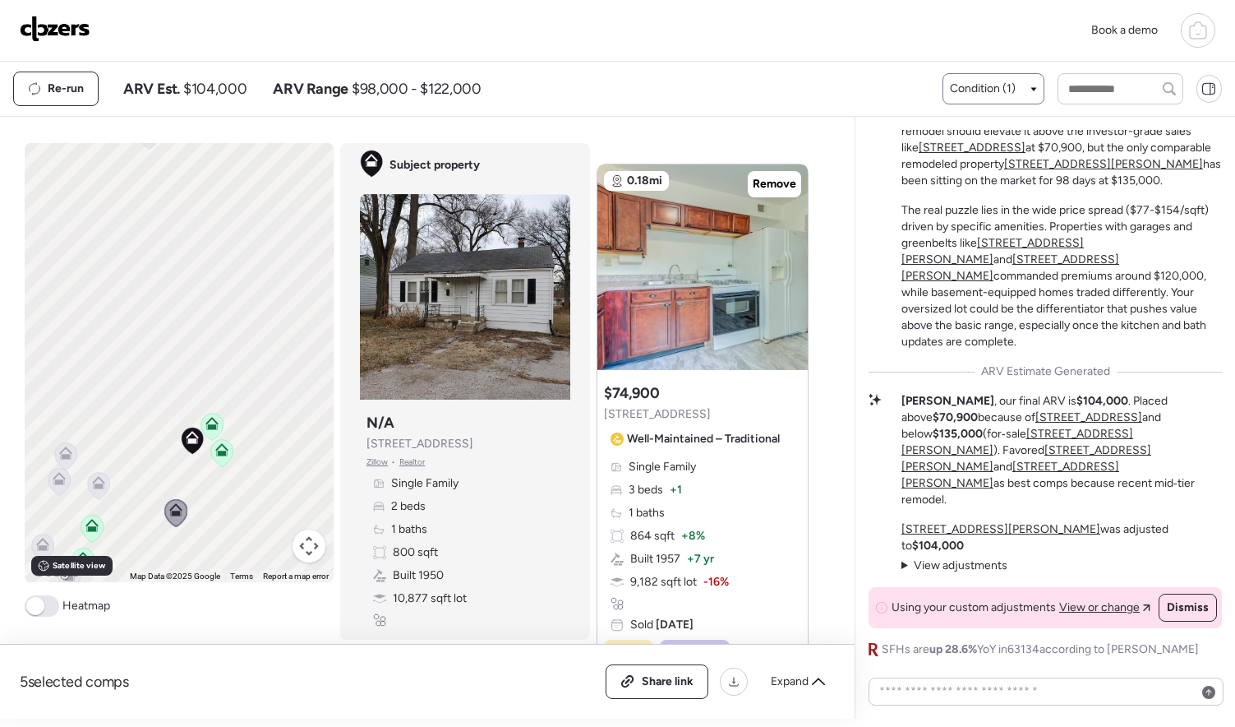
drag, startPoint x: 184, startPoint y: 431, endPoint x: 204, endPoint y: 495, distance: 67.1
click at [204, 498] on div "To activate drag with keyboard, press Alt + Enter. Once in keyboard drag state,…" at bounding box center [179, 362] width 309 height 439
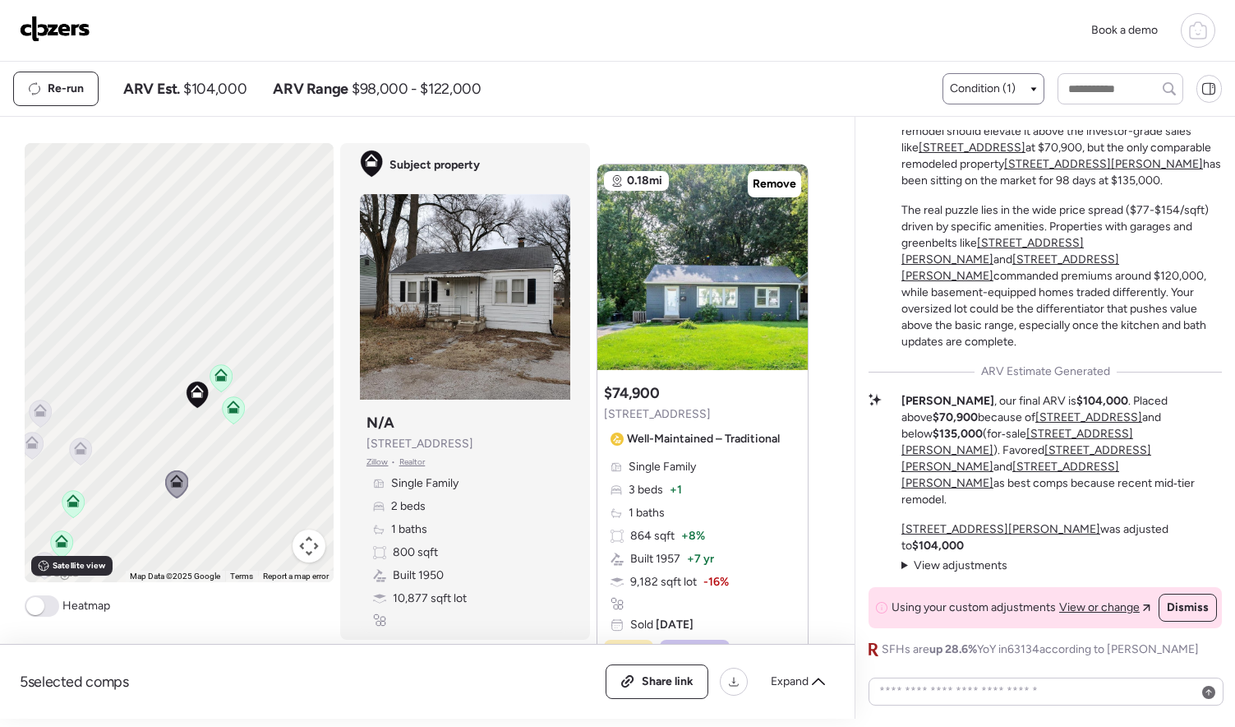
click at [987, 104] on div "Condition (1)" at bounding box center [994, 88] width 102 height 31
click at [989, 95] on span "Condition (1)" at bounding box center [983, 89] width 66 height 16
